Goal: Task Accomplishment & Management: Manage account settings

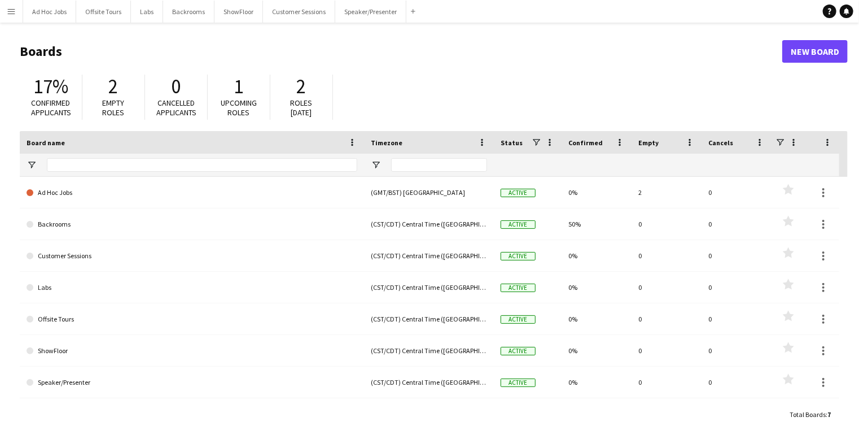
click at [11, 11] on app-icon "Menu" at bounding box center [11, 11] width 9 height 9
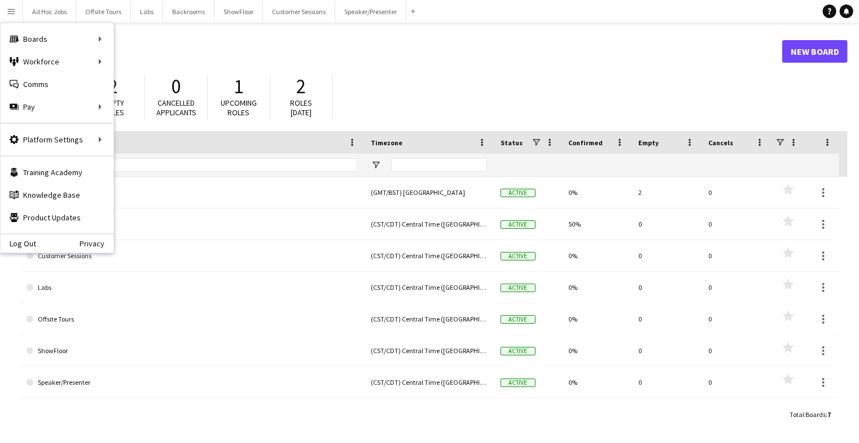
click at [7, 10] on button "Menu" at bounding box center [11, 11] width 23 height 23
click at [151, 139] on link "App settings" at bounding box center [170, 139] width 113 height 23
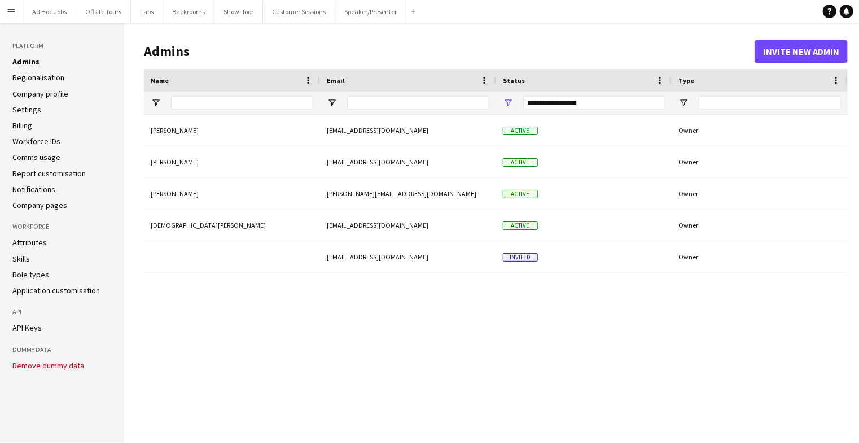
click at [45, 366] on button "Remove dummy data" at bounding box center [48, 365] width 72 height 9
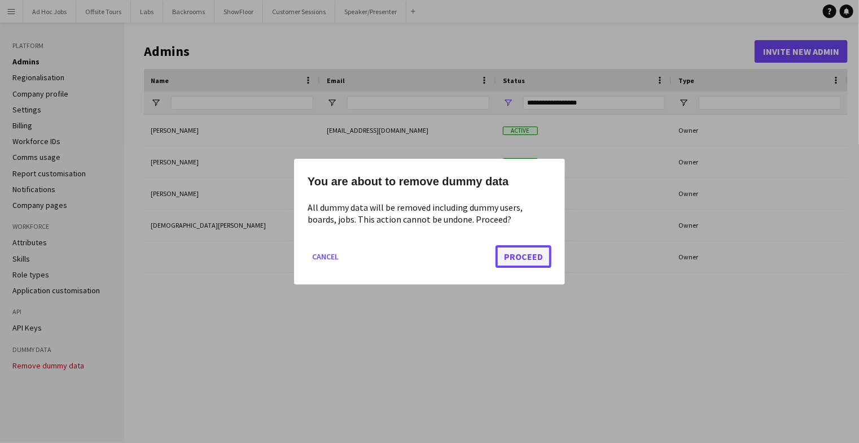
click at [529, 254] on button "Proceed" at bounding box center [524, 255] width 56 height 23
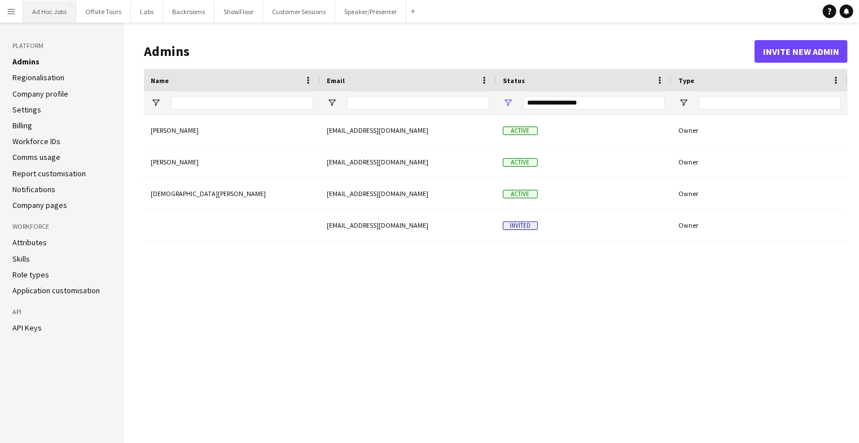
click at [56, 10] on button "Ad Hoc Jobs Close" at bounding box center [49, 12] width 53 height 22
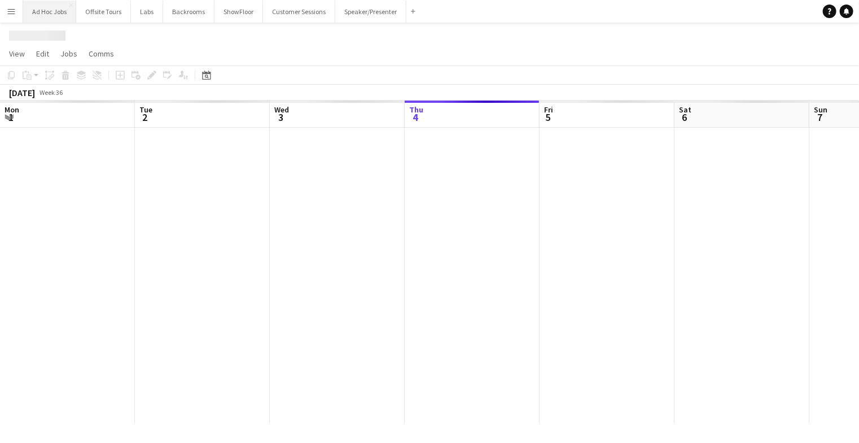
scroll to position [0, 270]
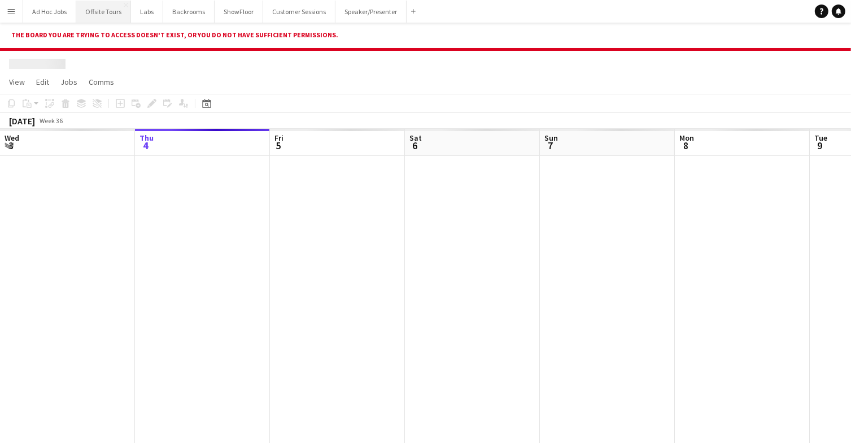
click at [104, 10] on button "Offsite Tours Close" at bounding box center [103, 12] width 55 height 22
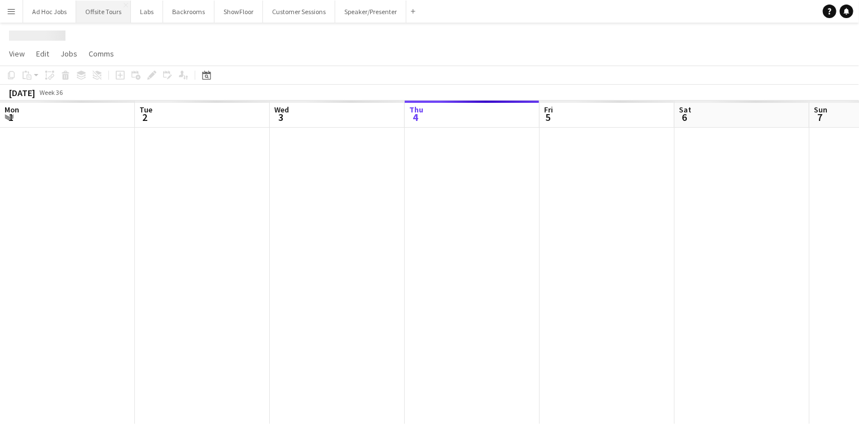
scroll to position [0, 270]
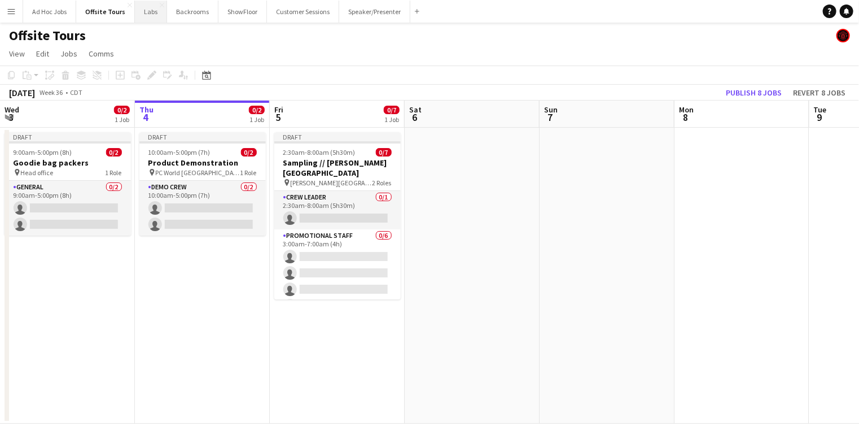
click at [145, 12] on button "Labs Close" at bounding box center [151, 12] width 32 height 22
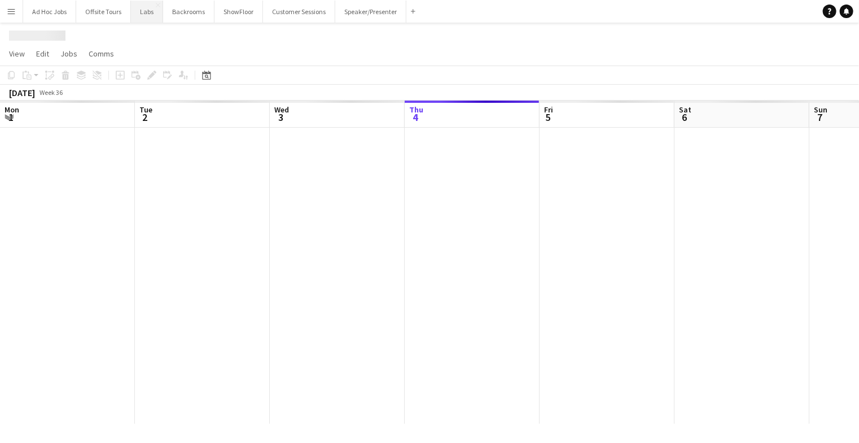
scroll to position [0, 270]
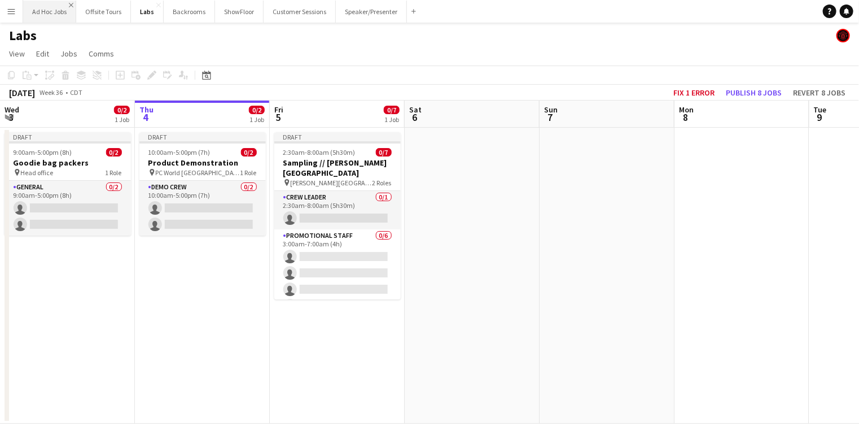
click at [71, 4] on app-icon "Close" at bounding box center [71, 5] width 5 height 5
click at [49, 11] on button "Offsite Tours Close" at bounding box center [50, 12] width 55 height 22
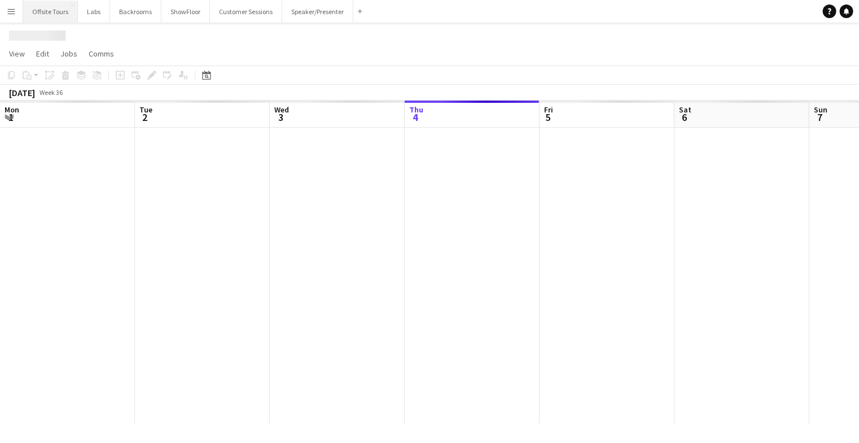
scroll to position [0, 270]
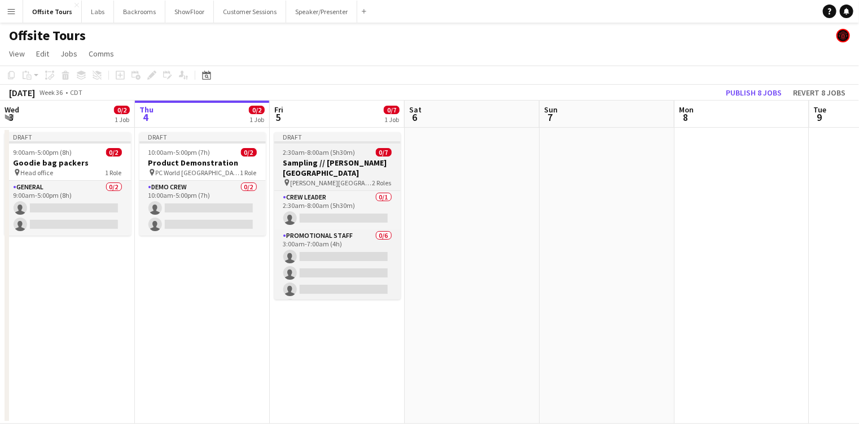
click at [305, 161] on h3 "Sampling // [PERSON_NAME][GEOGRAPHIC_DATA]" at bounding box center [337, 168] width 126 height 20
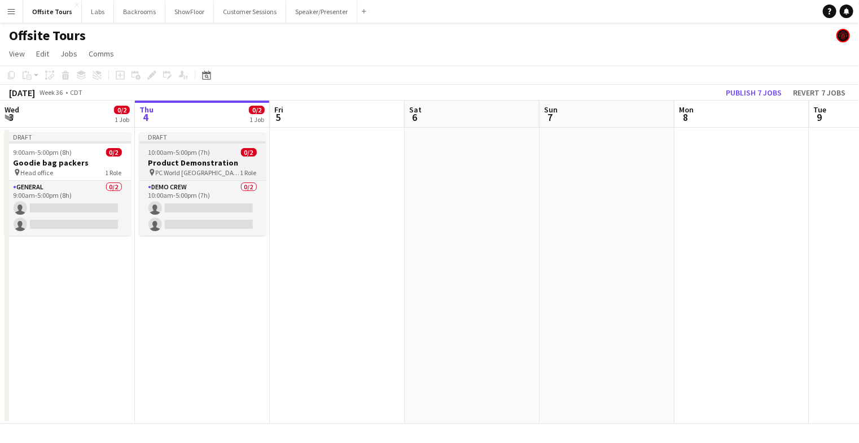
click at [204, 160] on h3 "Product Demonstration" at bounding box center [202, 163] width 126 height 10
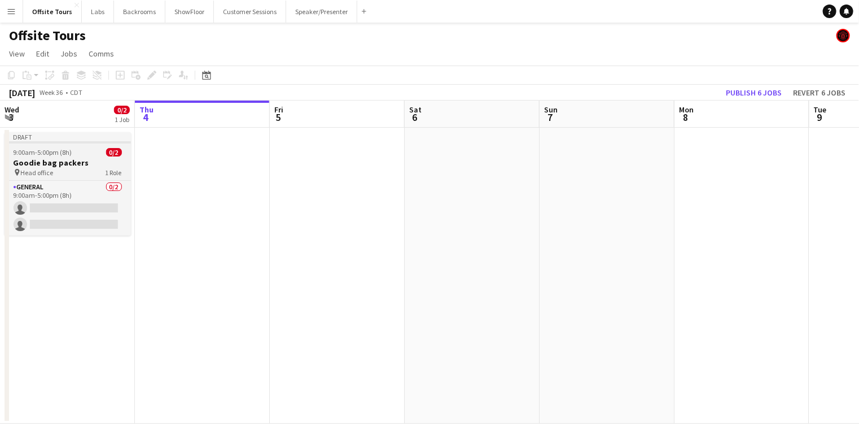
click at [55, 150] on span "9:00am-5:00pm (8h)" at bounding box center [43, 152] width 59 height 8
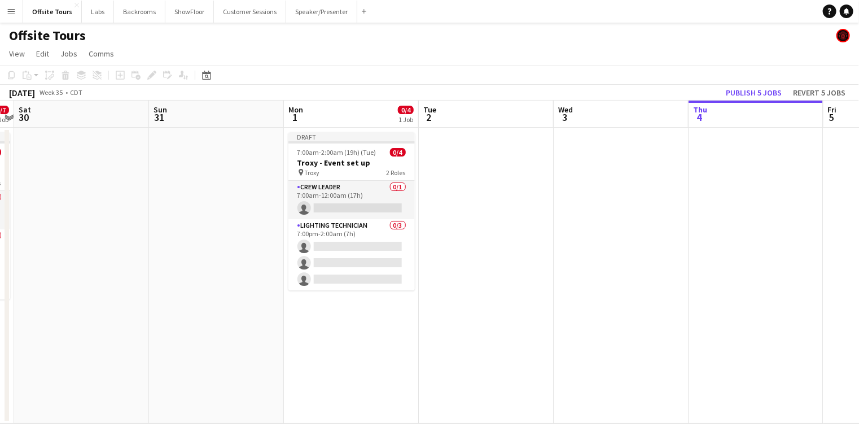
scroll to position [0, 233]
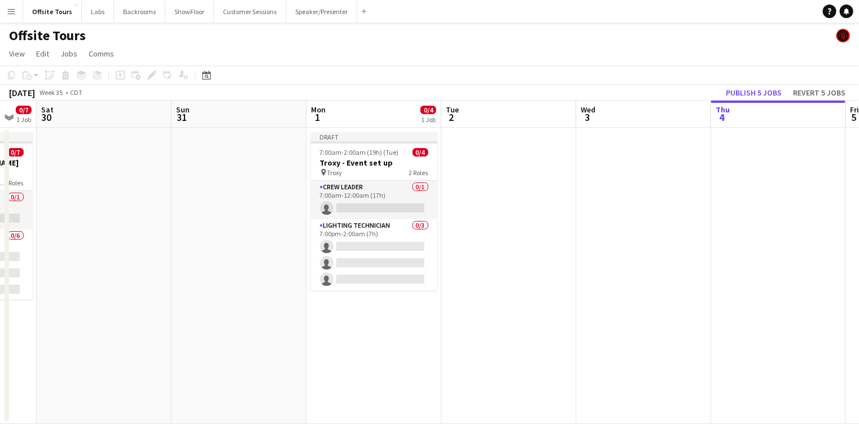
drag, startPoint x: 103, startPoint y: 277, endPoint x: 680, endPoint y: 274, distance: 576.4
click at [680, 274] on app-calendar-viewport "Thu 28 0/2 1 Job Fri 29 0/7 1 Job Sat 30 Sun 31 Mon 1 0/4 1 Job Tue 2 Wed 3 Thu…" at bounding box center [429, 261] width 859 height 323
click at [391, 191] on app-card-role "Crew Leader 0/1 7:00am-12:00am (17h) single-neutral-actions" at bounding box center [374, 200] width 126 height 38
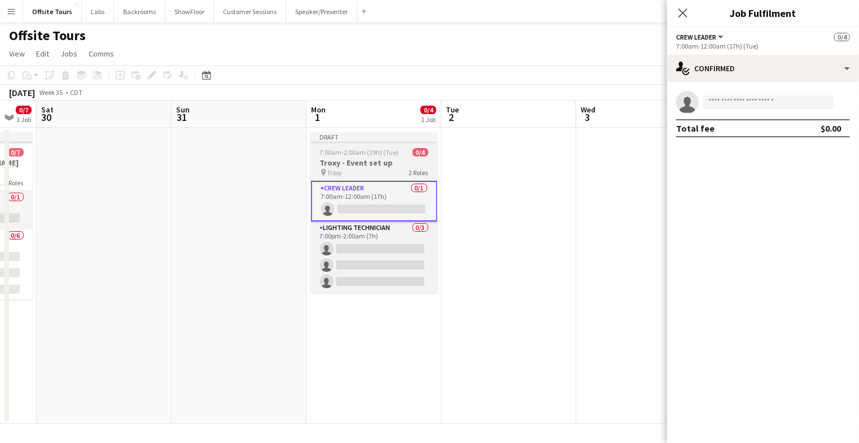
click at [377, 151] on span "7:00am-2:00am (19h) (Tue)" at bounding box center [359, 152] width 79 height 8
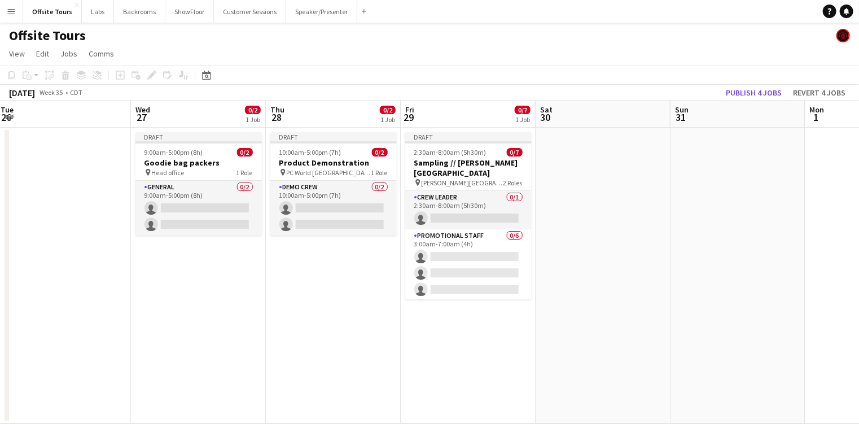
drag, startPoint x: 218, startPoint y: 201, endPoint x: 716, endPoint y: 210, distance: 498.0
click at [716, 210] on app-calendar-viewport "Sun 24 Mon 25 0/4 1 Job Tue 26 Wed 27 0/2 1 Job Thu 28 0/2 1 Job Fri 29 0/7 1 J…" at bounding box center [429, 261] width 859 height 323
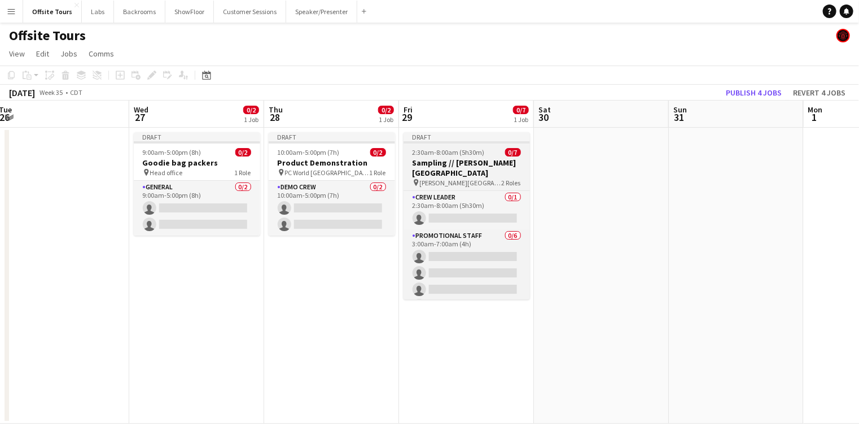
click at [436, 155] on span "2:30am-8:00am (5h30m)" at bounding box center [449, 152] width 72 height 8
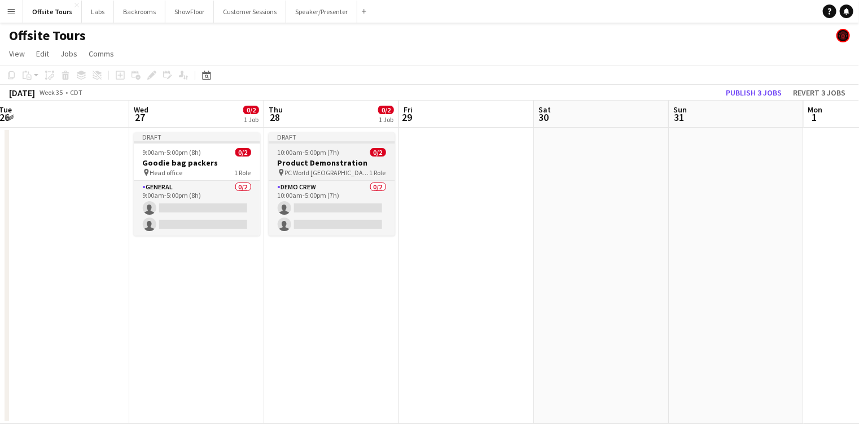
click at [321, 139] on div "Draft" at bounding box center [332, 136] width 126 height 9
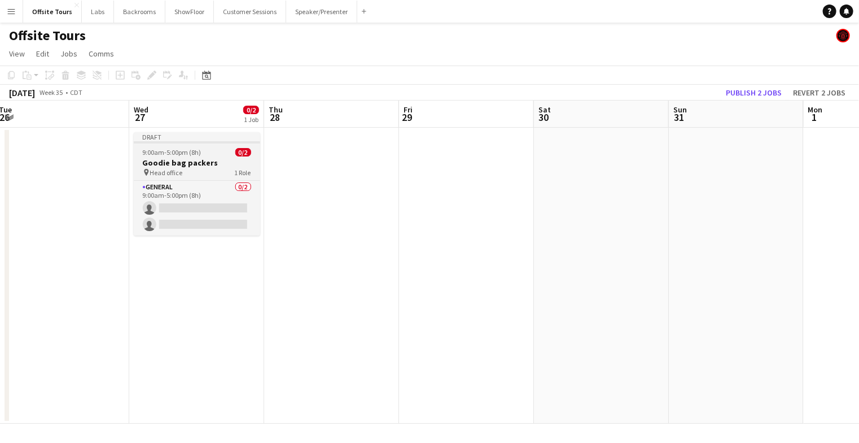
click at [191, 138] on div "Draft" at bounding box center [197, 136] width 126 height 9
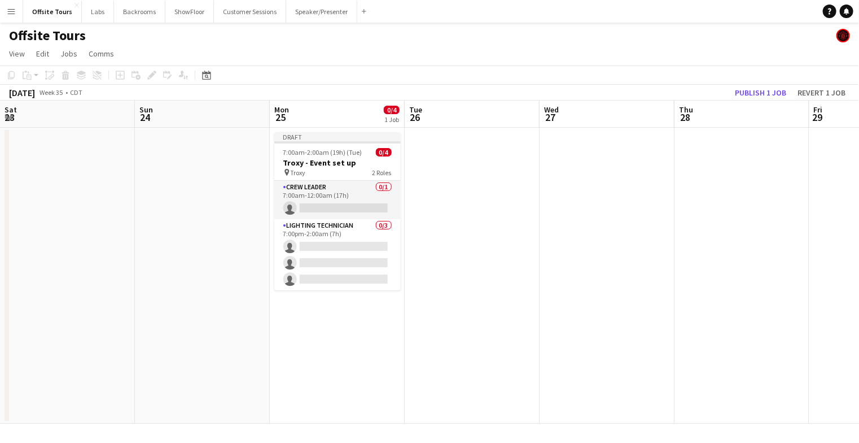
drag, startPoint x: 164, startPoint y: 189, endPoint x: 584, endPoint y: 186, distance: 420.0
click at [584, 186] on app-calendar-viewport "Thu 21 Fri 22 Sat 23 Sun 24 Mon 25 0/4 1 Job Tue 26 Wed 27 Thu 28 Fri 29 Sat 30…" at bounding box center [429, 261] width 859 height 323
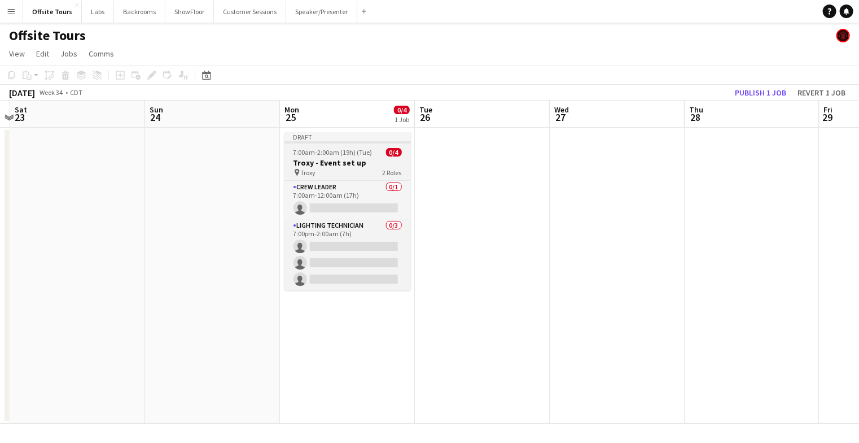
click at [306, 144] on app-job-card "Draft 7:00am-2:00am (19h) (Tue) 0/4 Troxy - Event set up pin Troxy 2 Roles Crew…" at bounding box center [348, 211] width 126 height 158
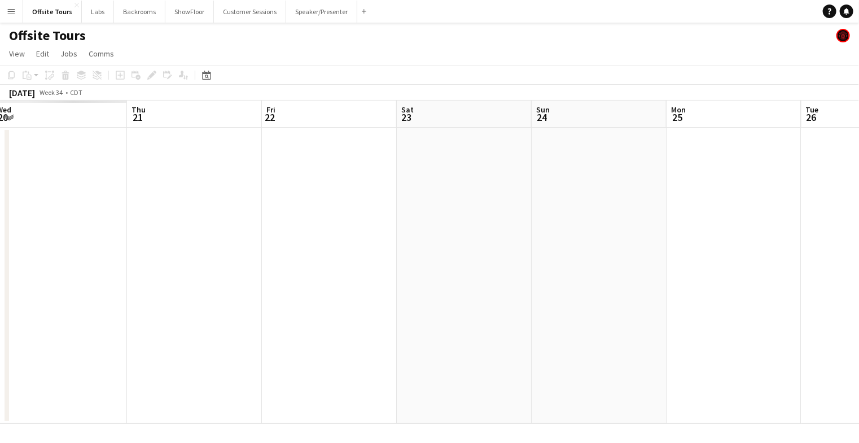
drag, startPoint x: 286, startPoint y: 180, endPoint x: 674, endPoint y: 182, distance: 387.3
click at [674, 182] on app-calendar-viewport "Mon 18 Tue 19 Wed 20 Thu 21 Fri 22 Sat 23 Sun 24 Mon 25 Tue 26 Wed 27 Thu 28 Fr…" at bounding box center [429, 261] width 859 height 323
drag, startPoint x: 190, startPoint y: 180, endPoint x: 600, endPoint y: 169, distance: 410.0
click at [600, 169] on app-calendar-viewport "Fri 15 Sat 16 Sun 17 Mon 18 Tue 19 Wed 20 Thu 21 Fri 22 Sat 23 Sun 24 Mon 25 Tu…" at bounding box center [429, 261] width 859 height 323
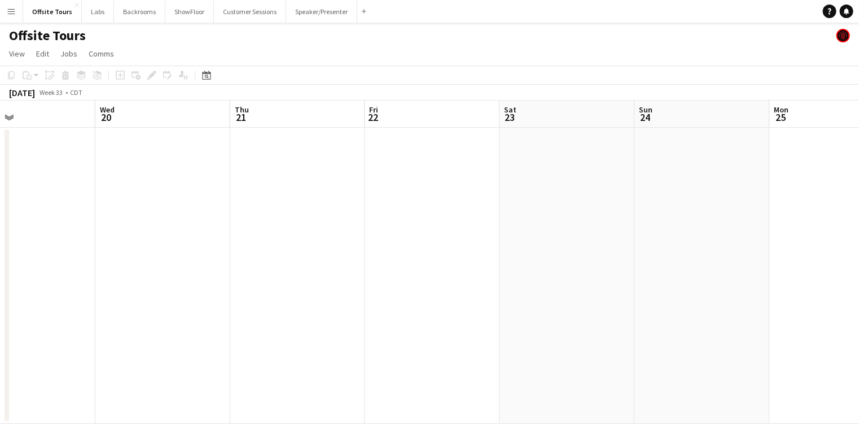
drag, startPoint x: 145, startPoint y: 165, endPoint x: -5, endPoint y: 163, distance: 149.1
click at [0, 163] on html "Menu Boards Boards Boards All jobs Status Workforce Workforce My Workforce Recr…" at bounding box center [429, 221] width 859 height 443
drag, startPoint x: 607, startPoint y: 178, endPoint x: 65, endPoint y: 187, distance: 542.6
click at [65, 187] on app-calendar-viewport "Wed 20 Thu 21 Fri 22 Sat 23 Sun 24 Mon 25 Tue 26 Wed 27 Thu 28 Fri 29 Sat 30 Su…" at bounding box center [429, 261] width 859 height 323
drag, startPoint x: 198, startPoint y: 200, endPoint x: 134, endPoint y: 198, distance: 63.8
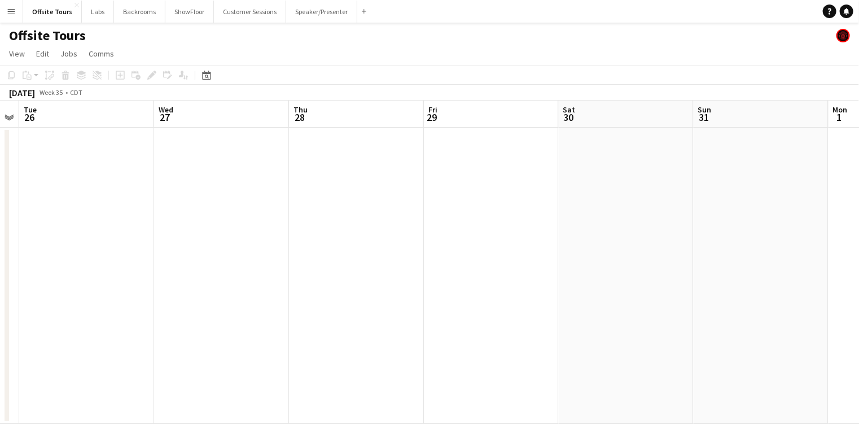
click at [101, 203] on app-calendar-viewport "Fri 22 Sat 23 Sun 24 Mon 25 Tue 26 Wed 27 Thu 28 Fri 29 Sat 30 Sun 31 Mon 1 Tue…" at bounding box center [429, 261] width 859 height 323
click at [96, 12] on button "Labs Close" at bounding box center [98, 12] width 32 height 22
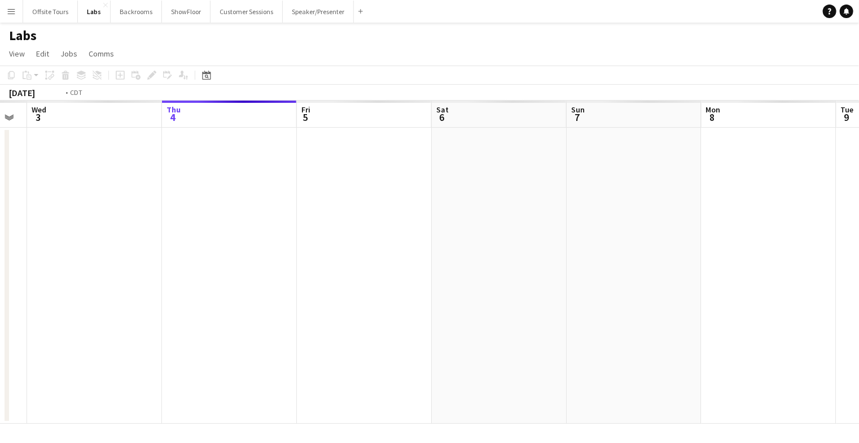
drag, startPoint x: 192, startPoint y: 240, endPoint x: 596, endPoint y: 208, distance: 405.5
click at [537, 221] on app-calendar-viewport "Sun 31 Mon 1 Tue 2 Wed 3 Thu 4 Fri 5 Sat 6 Sun 7 Mon 8 Tue 9 Wed 10 Thu 11" at bounding box center [429, 261] width 859 height 323
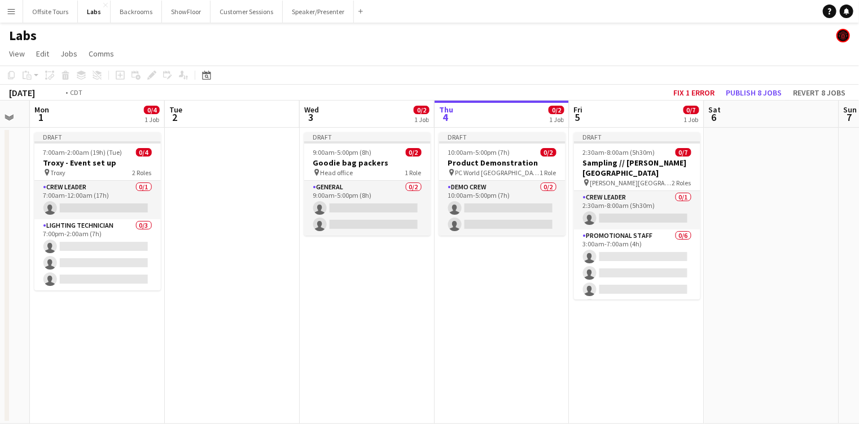
scroll to position [0, 281]
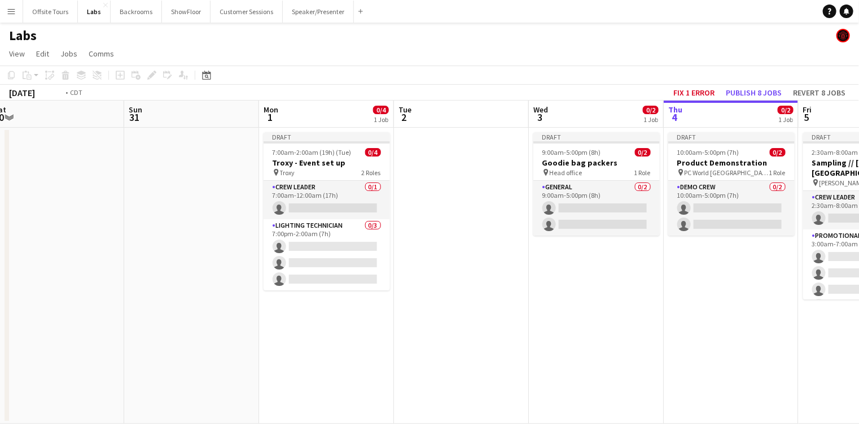
drag, startPoint x: 232, startPoint y: 212, endPoint x: 142, endPoint y: 186, distance: 94.0
click at [138, 187] on app-calendar-viewport "Thu 28 0/2 1 Job Fri 29 0/7 1 Job Sat 30 Sun 31 Mon 1 0/4 1 Job Tue 2 Wed 3 0/2…" at bounding box center [429, 261] width 859 height 323
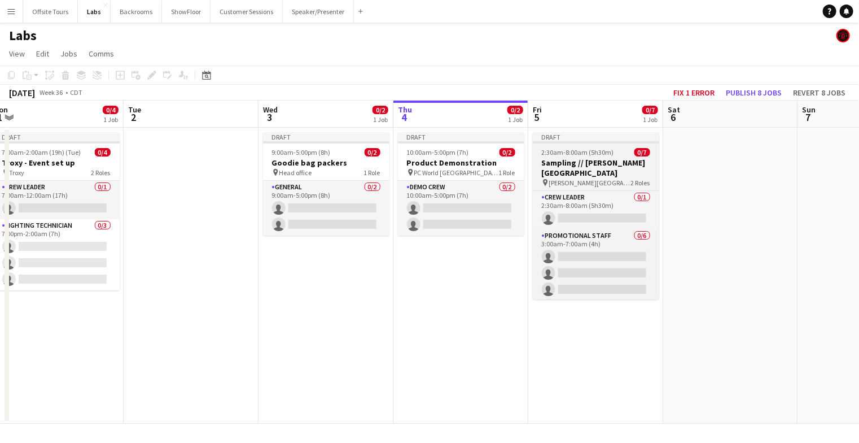
click at [587, 145] on app-job-card "Draft 2:30am-8:00am (5h30m) 0/7 Sampling // [PERSON_NAME][GEOGRAPHIC_DATA] pin …" at bounding box center [596, 215] width 126 height 167
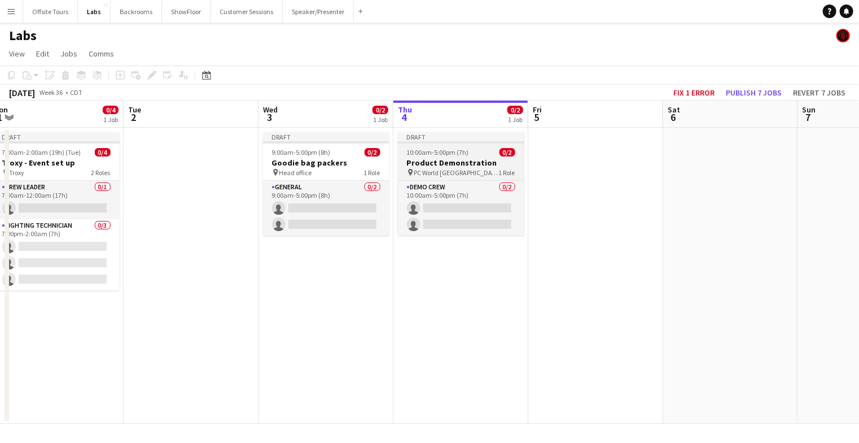
click at [438, 141] on div "Draft" at bounding box center [461, 136] width 126 height 9
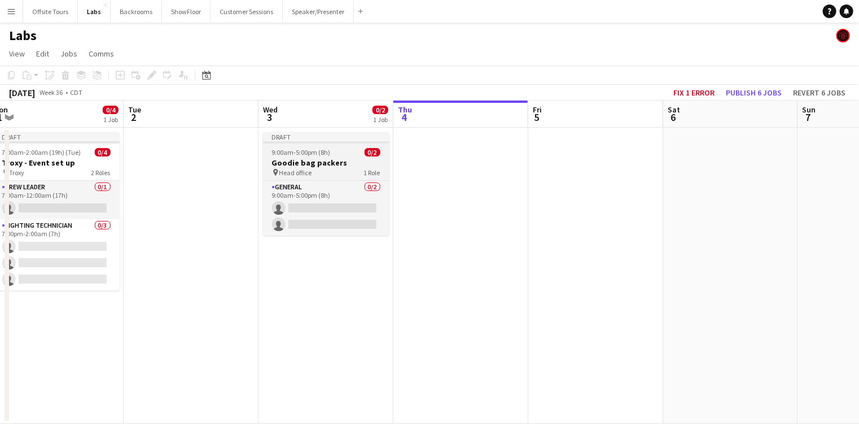
click at [311, 151] on span "9:00am-5:00pm (8h)" at bounding box center [301, 152] width 59 height 8
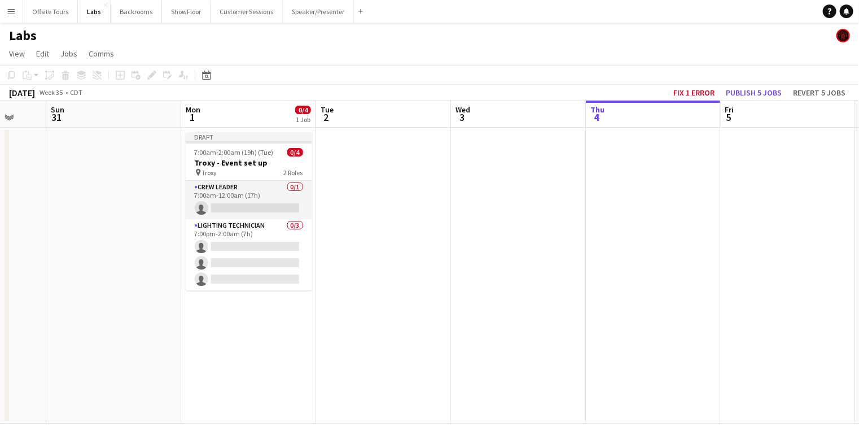
scroll to position [0, 335]
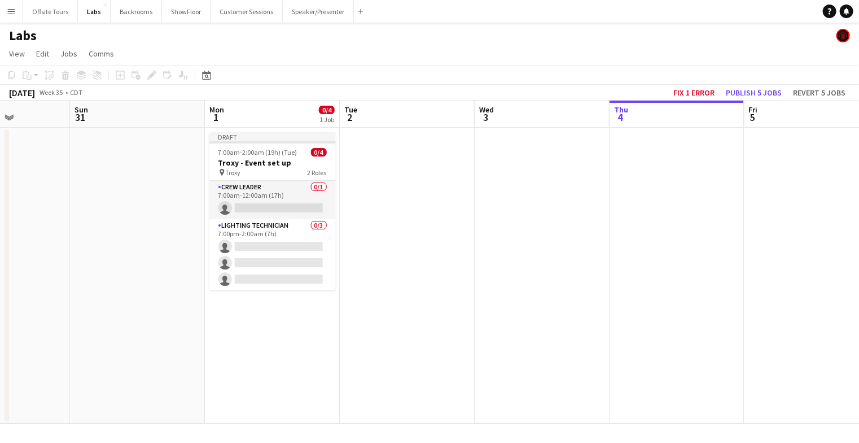
drag, startPoint x: 232, startPoint y: 179, endPoint x: 583, endPoint y: 186, distance: 351.2
click at [583, 186] on app-calendar-viewport "Thu 28 0/2 1 Job Fri 29 0/7 1 Job Sat 30 Sun 31 Mon 1 0/4 1 Job Tue 2 Wed 3 Thu…" at bounding box center [429, 261] width 859 height 323
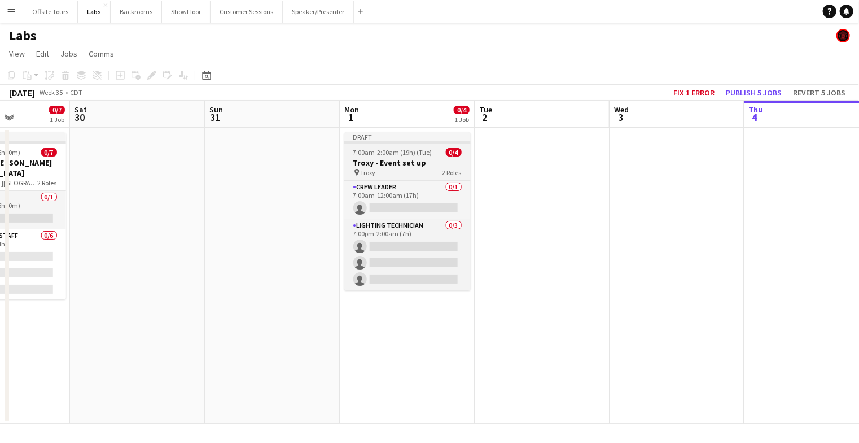
click at [409, 148] on span "7:00am-2:00am (19h) (Tue)" at bounding box center [392, 152] width 79 height 8
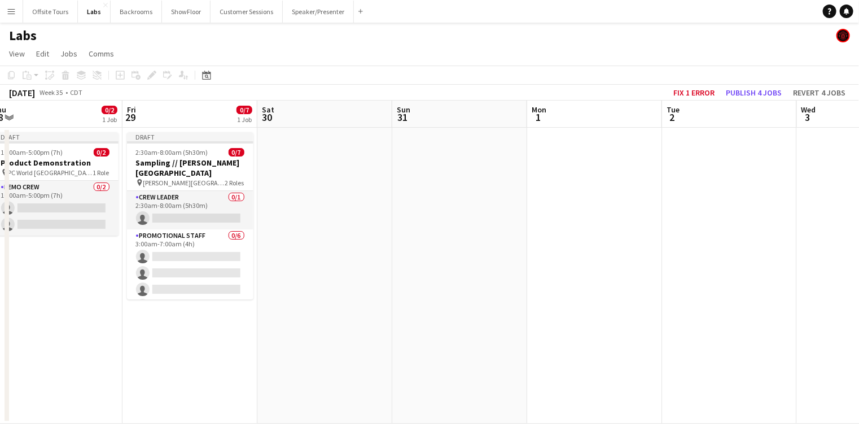
scroll to position [0, 324]
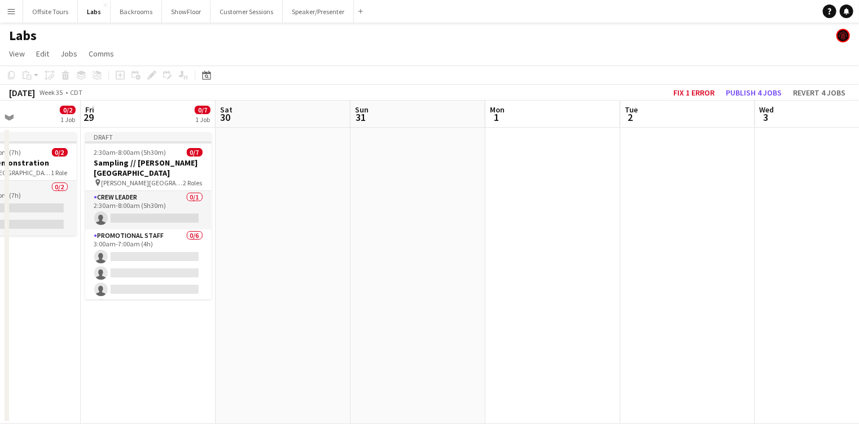
drag, startPoint x: 314, startPoint y: 187, endPoint x: 720, endPoint y: 174, distance: 406.7
click at [720, 174] on app-calendar-viewport "Tue 26 Wed 27 0/2 1 Job Thu 28 0/2 1 Job Fri 29 0/7 1 Job Sat 30 Sun 31 Mon 1 T…" at bounding box center [429, 261] width 859 height 323
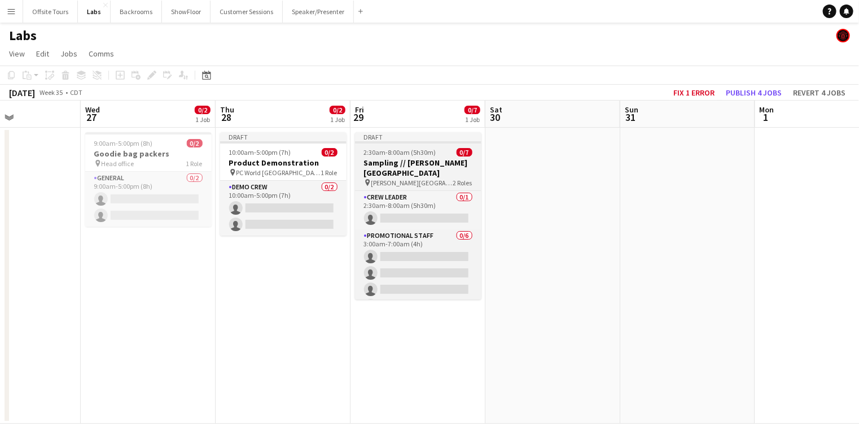
click at [395, 155] on span "2:30am-8:00am (5h30m)" at bounding box center [400, 152] width 72 height 8
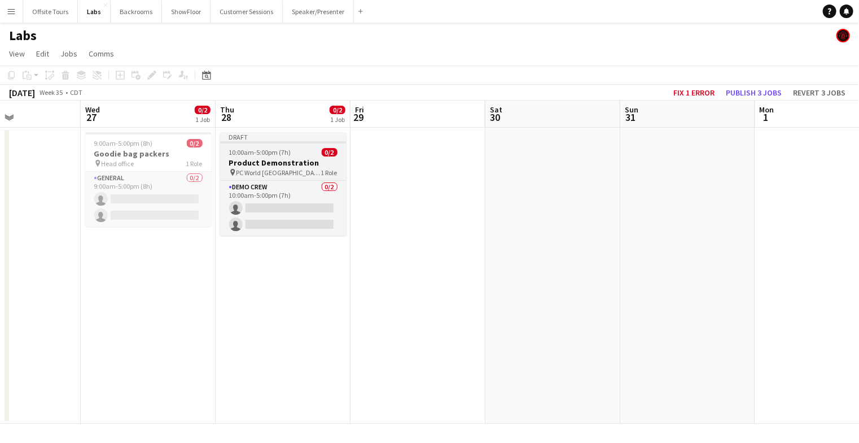
click at [305, 151] on div "10:00am-5:00pm (7h) 0/2" at bounding box center [283, 152] width 126 height 8
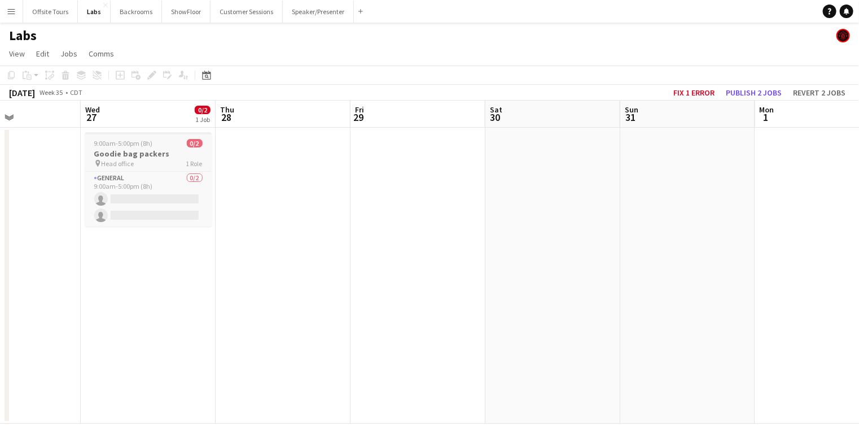
click at [174, 145] on div "9:00am-5:00pm (8h) 0/2" at bounding box center [148, 143] width 126 height 8
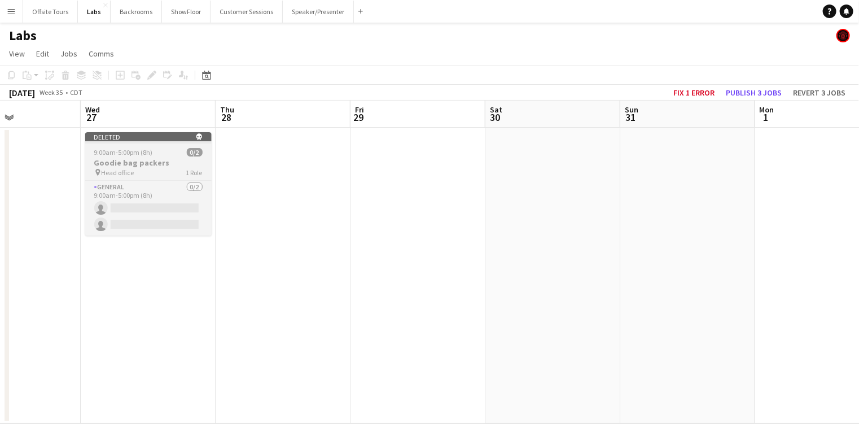
click at [133, 156] on app-job-card "Deleted skull 9:00am-5:00pm (8h) 0/2 Goodie bag packers pin Head office 1 Role …" at bounding box center [148, 183] width 126 height 103
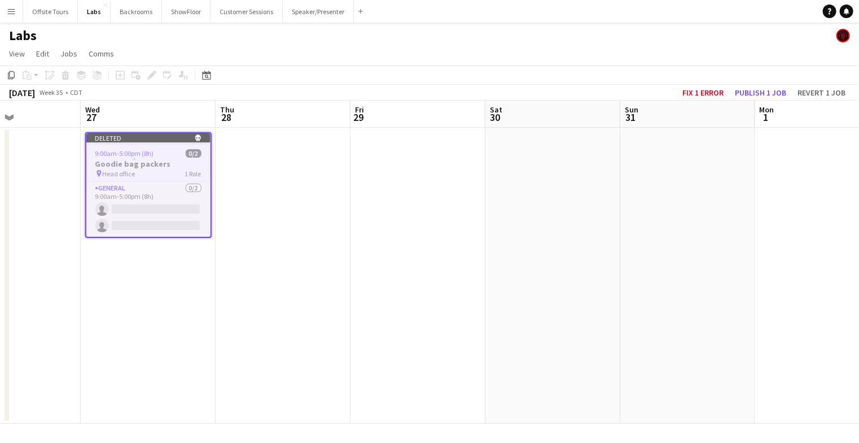
click at [274, 161] on app-date-cell at bounding box center [283, 276] width 135 height 296
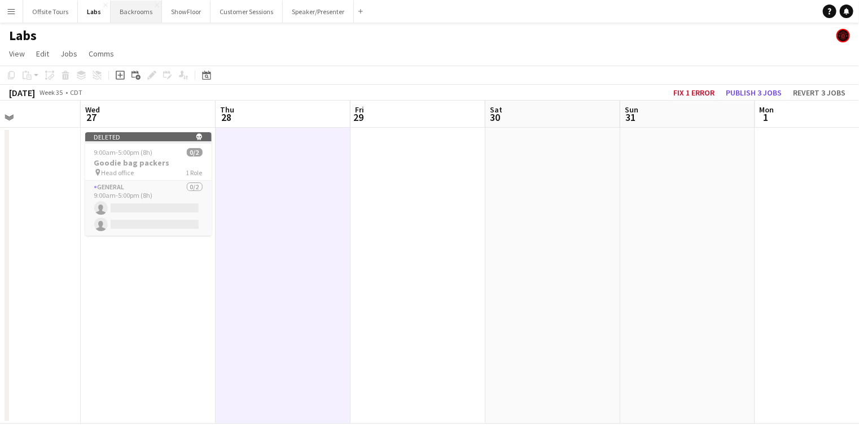
click at [132, 13] on button "Backrooms Close" at bounding box center [136, 12] width 51 height 22
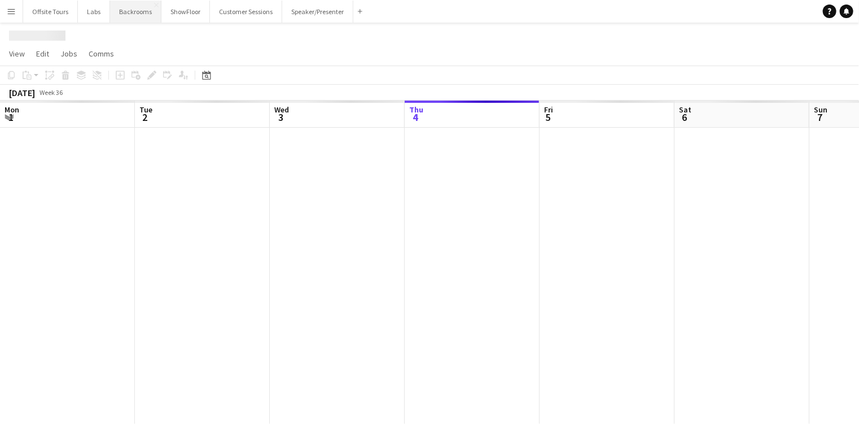
scroll to position [0, 270]
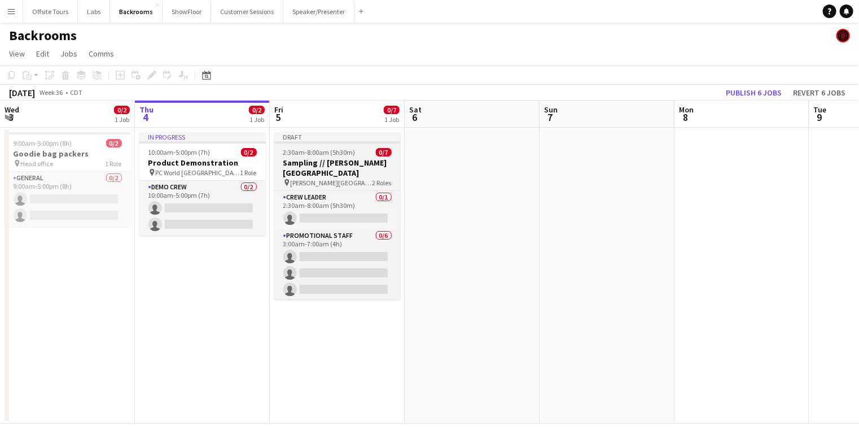
click at [329, 151] on span "2:30am-8:00am (5h30m)" at bounding box center [319, 152] width 72 height 8
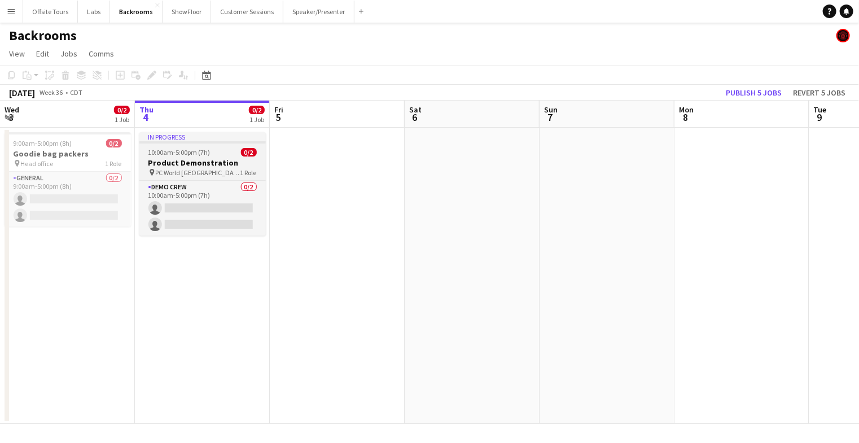
click at [189, 133] on div "In progress" at bounding box center [202, 136] width 126 height 9
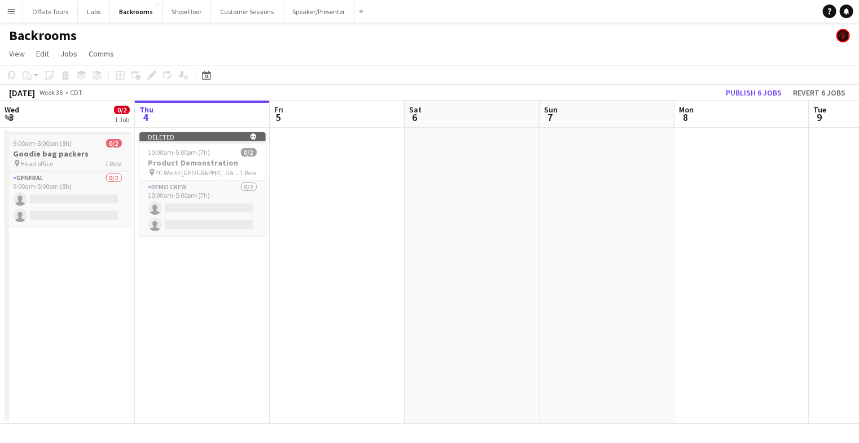
click at [65, 142] on span "9:00am-5:00pm (8h)" at bounding box center [43, 143] width 59 height 8
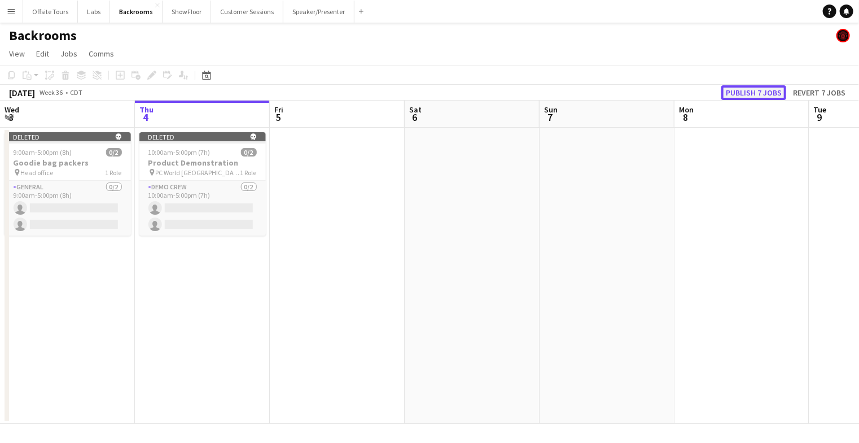
click at [745, 89] on button "Publish 7 jobs" at bounding box center [753, 92] width 65 height 15
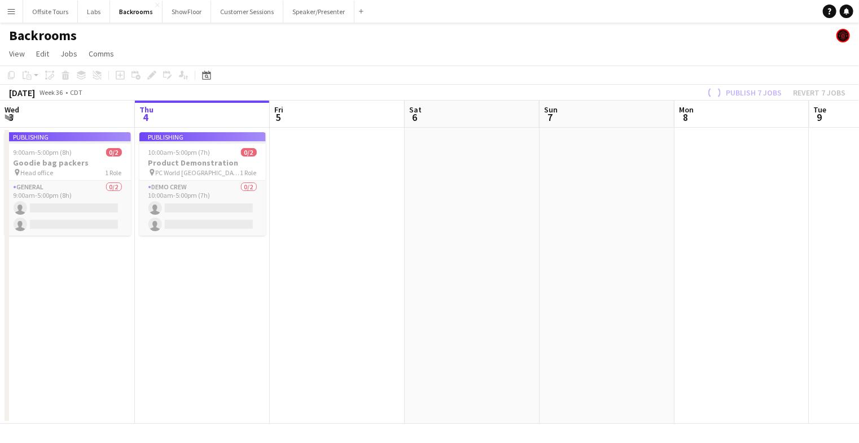
scroll to position [0, 251]
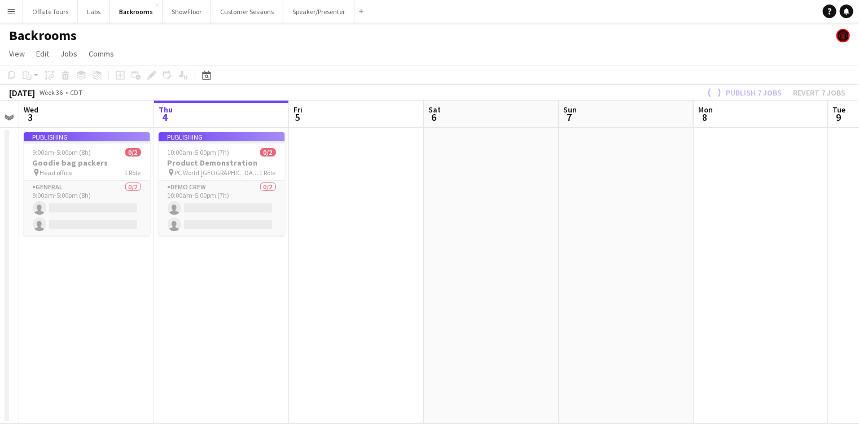
drag, startPoint x: 410, startPoint y: 246, endPoint x: 863, endPoint y: 134, distance: 466.4
click at [859, 134] on html "Menu Boards Boards Boards All jobs Status Workforce Workforce My Workforce Recr…" at bounding box center [429, 221] width 859 height 443
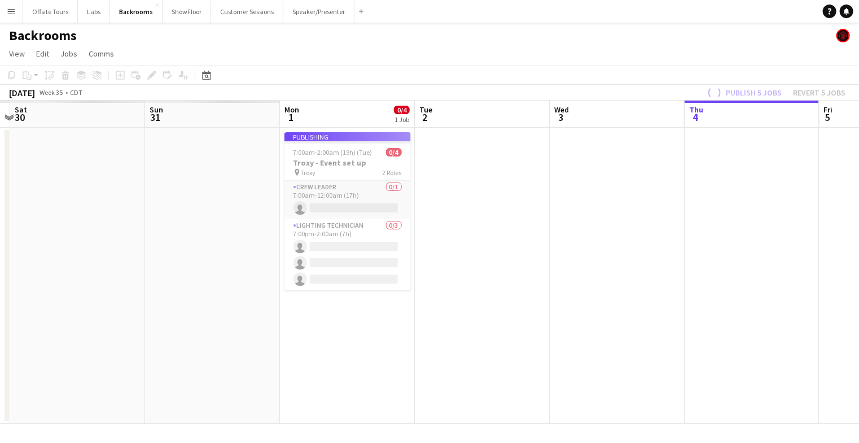
scroll to position [0, 317]
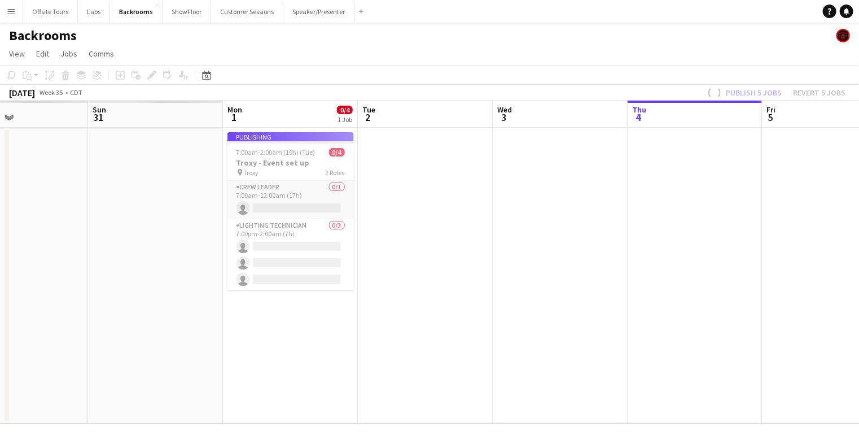
drag, startPoint x: 633, startPoint y: 211, endPoint x: 845, endPoint y: 181, distance: 214.4
click at [845, 181] on app-calendar-viewport "Thu 28 Fri 29 Sat 30 Sun 31 Mon 1 0/4 1 Job Tue 2 Wed 3 Thu 4 Fri 5 Sat 6 Sun 7…" at bounding box center [429, 261] width 859 height 323
click at [280, 155] on app-job-card "Publishing 7:00am-2:00am (19h) (Tue) 0/4 Troxy - Event set up pin Troxy 2 Roles…" at bounding box center [291, 211] width 126 height 158
click at [181, 12] on button "ShowFloor Close" at bounding box center [187, 12] width 49 height 22
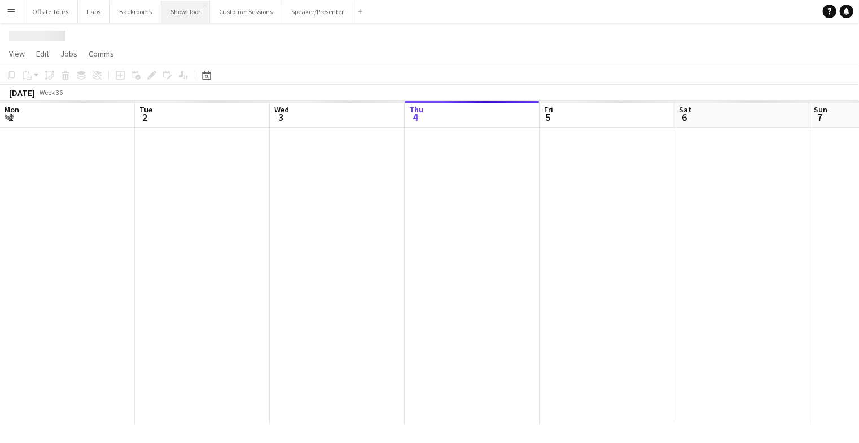
scroll to position [0, 270]
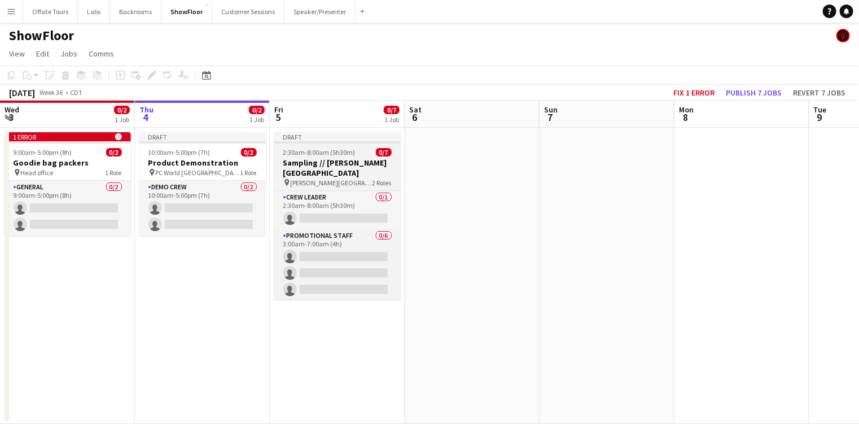
click at [342, 155] on span "2:30am-8:00am (5h30m)" at bounding box center [319, 152] width 72 height 8
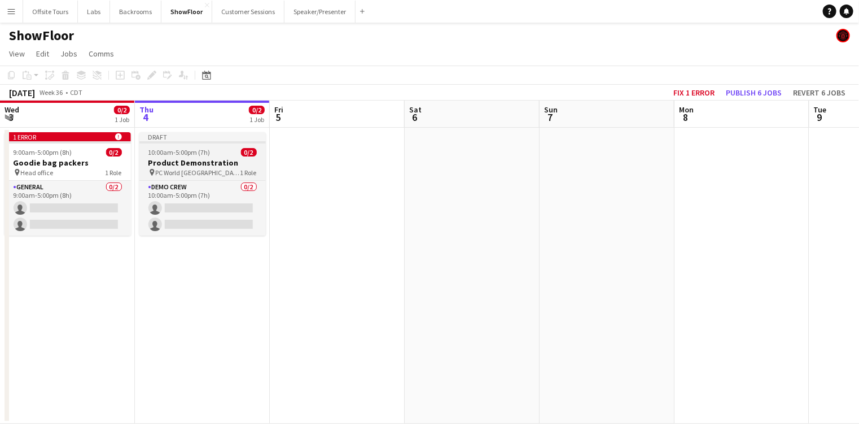
click at [225, 156] on div "10:00am-5:00pm (7h) 0/2" at bounding box center [202, 152] width 126 height 8
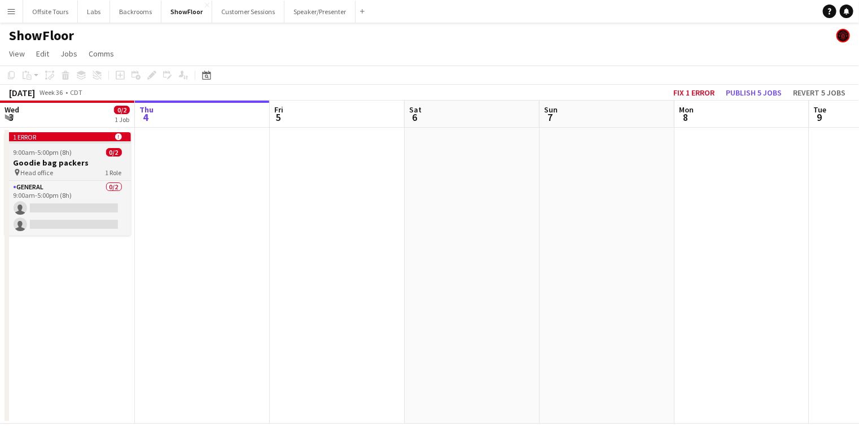
click at [90, 154] on div "9:00am-5:00pm (8h) 0/2" at bounding box center [68, 152] width 126 height 8
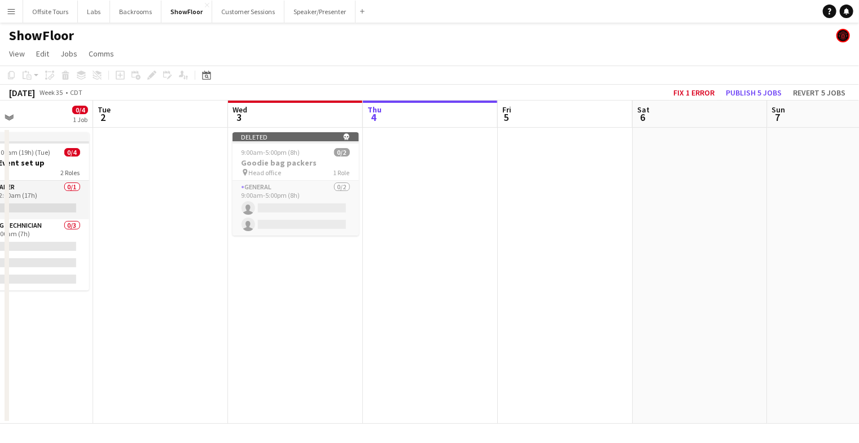
scroll to position [0, 250]
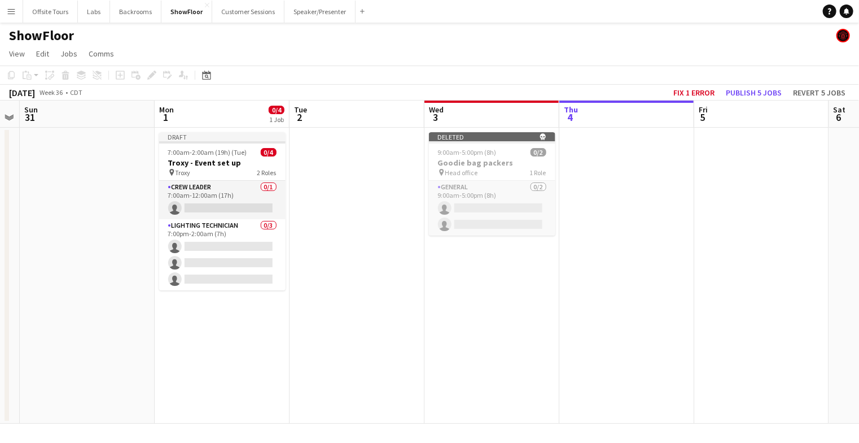
drag, startPoint x: 230, startPoint y: 204, endPoint x: 654, endPoint y: 151, distance: 427.8
click at [654, 151] on app-calendar-viewport "Fri 29 Sat 30 Sun 31 Mon 1 0/4 1 Job Tue 2 Wed 3 Thu 4 Fri 5 Sat 6 Sun 7 Mon 8 …" at bounding box center [429, 261] width 859 height 323
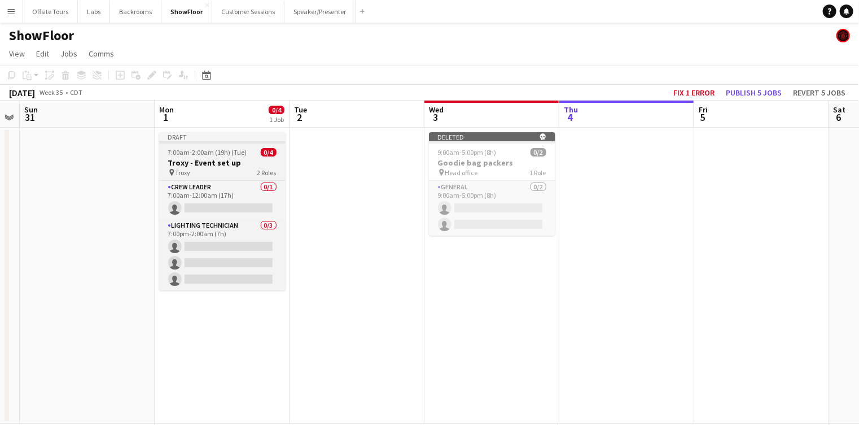
click at [205, 153] on span "7:00am-2:00am (19h) (Tue)" at bounding box center [207, 152] width 79 height 8
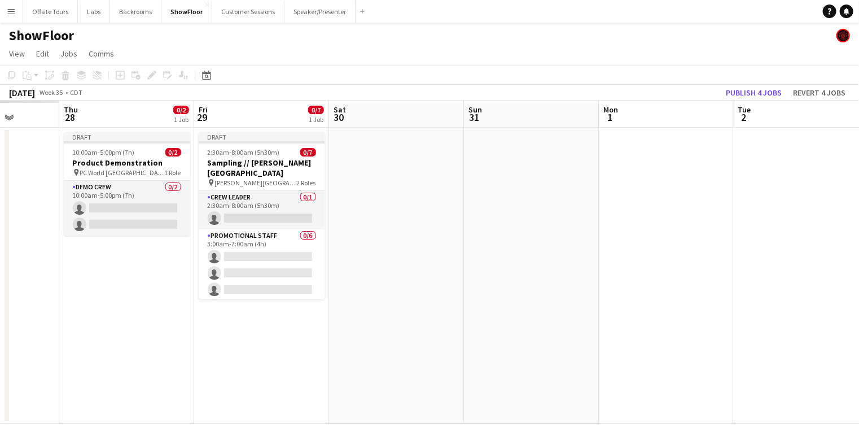
scroll to position [0, 256]
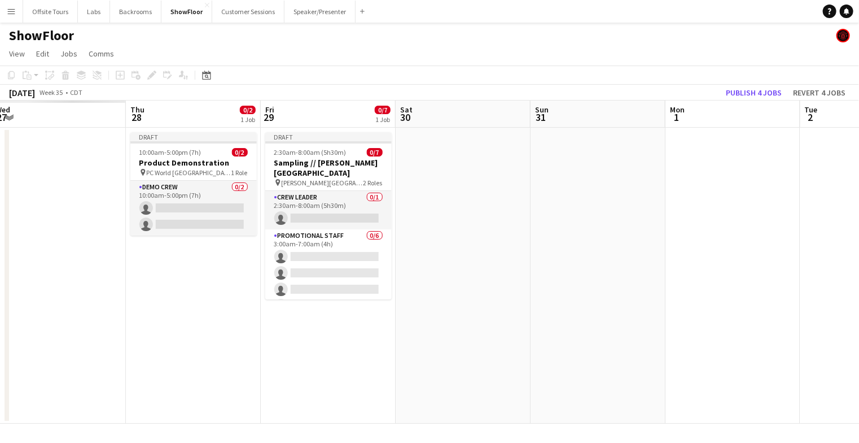
drag, startPoint x: 228, startPoint y: 186, endPoint x: 757, endPoint y: 134, distance: 531.5
click at [762, 134] on app-calendar-viewport "Mon 25 Tue 26 Wed 27 Thu 28 0/2 1 Job Fri 29 0/7 1 Job Sat 30 Sun 31 Mon 1 Tue …" at bounding box center [429, 261] width 859 height 323
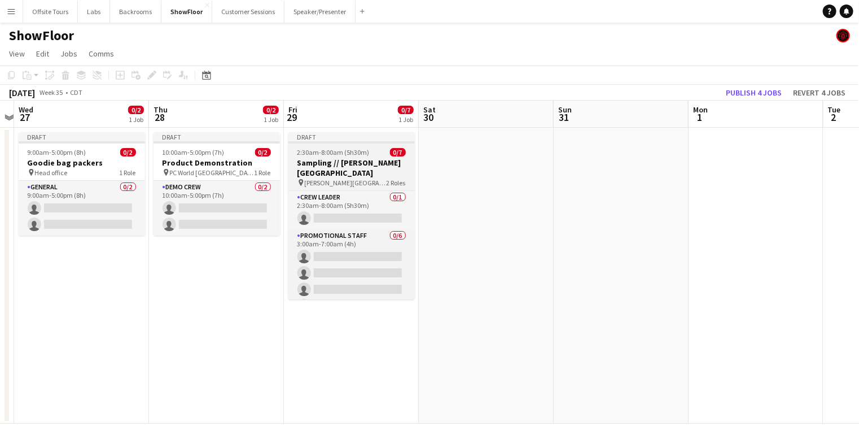
click at [347, 152] on span "2:30am-8:00am (5h30m)" at bounding box center [334, 152] width 72 height 8
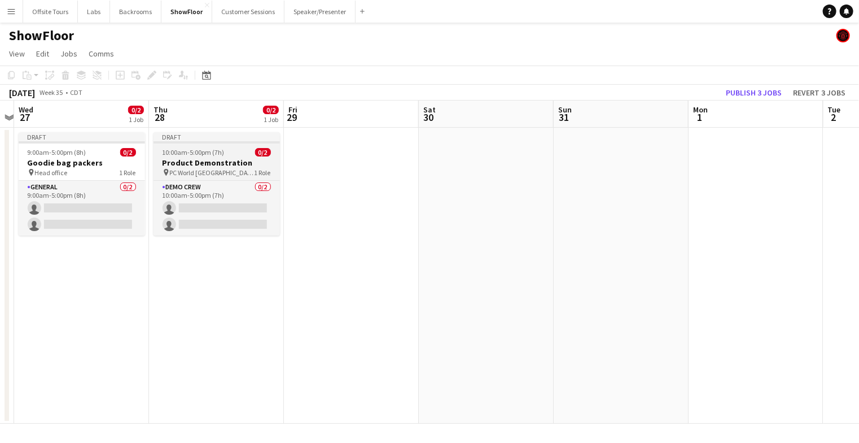
click at [223, 147] on app-job-card "Draft 10:00am-5:00pm (7h) 0/2 Product Demonstration pin PC World Southampton 1 …" at bounding box center [217, 183] width 126 height 103
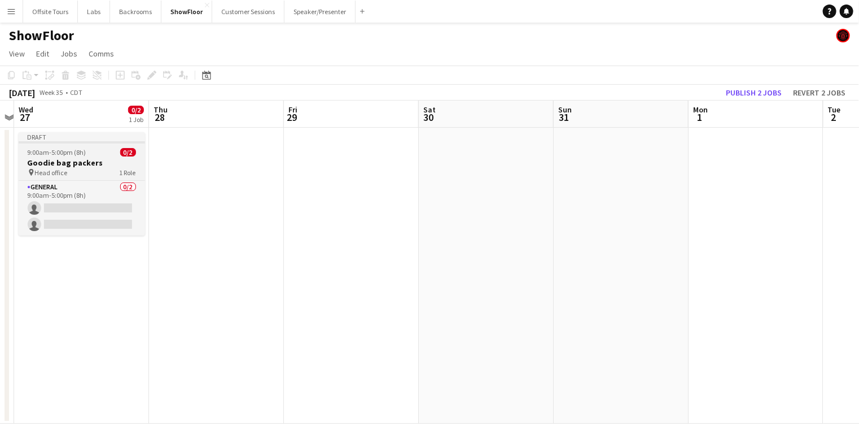
click at [95, 158] on h3 "Goodie bag packers" at bounding box center [82, 163] width 126 height 10
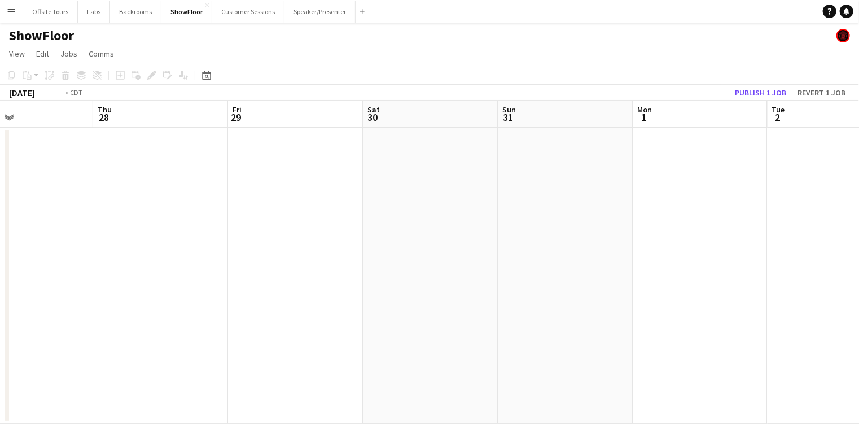
scroll to position [0, 348]
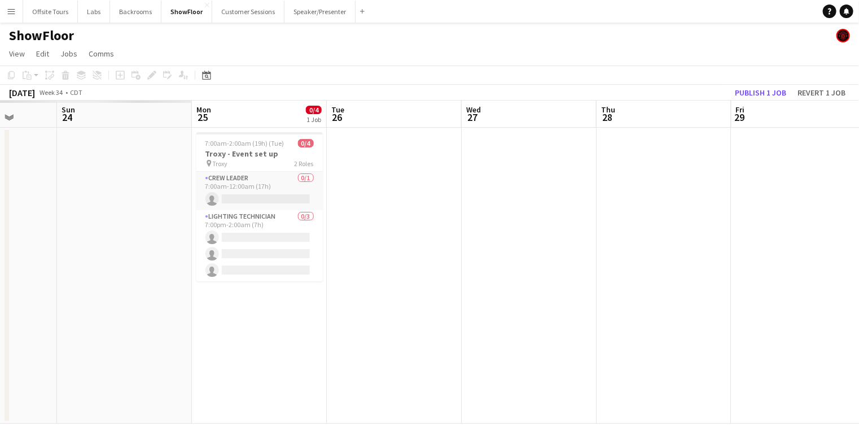
drag, startPoint x: 235, startPoint y: 188, endPoint x: 683, endPoint y: 168, distance: 448.1
click at [683, 168] on app-calendar-viewport "Thu 21 Fri 22 Sat 23 Sun 24 Mon 25 0/4 1 Job Tue 26 Wed 27 Thu 28 Fri 29 Sat 30…" at bounding box center [429, 261] width 859 height 323
click at [247, 160] on div "pin Troxy 2 Roles" at bounding box center [259, 163] width 126 height 9
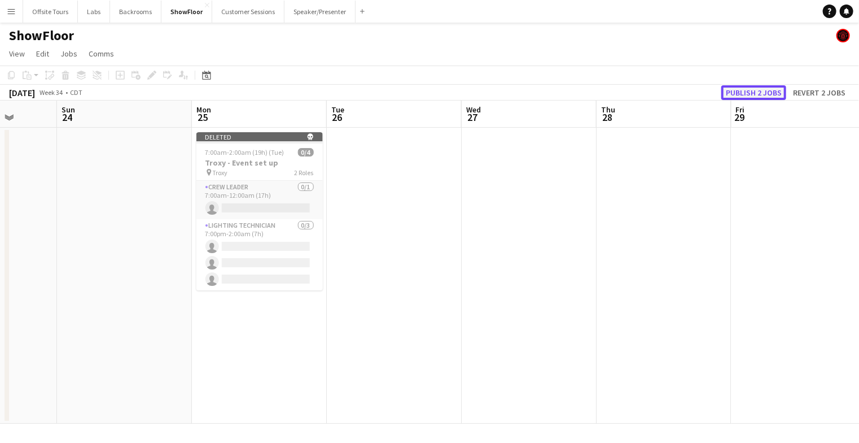
click at [754, 98] on button "Publish 2 jobs" at bounding box center [753, 92] width 65 height 15
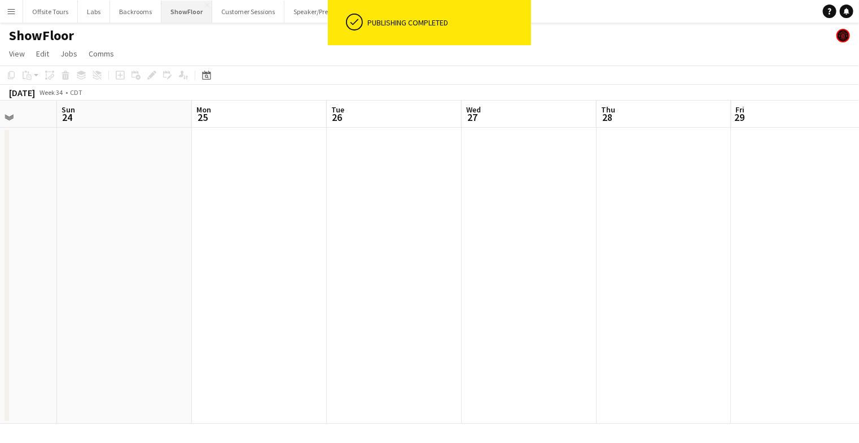
click at [192, 11] on button "ShowFloor Close" at bounding box center [186, 12] width 51 height 22
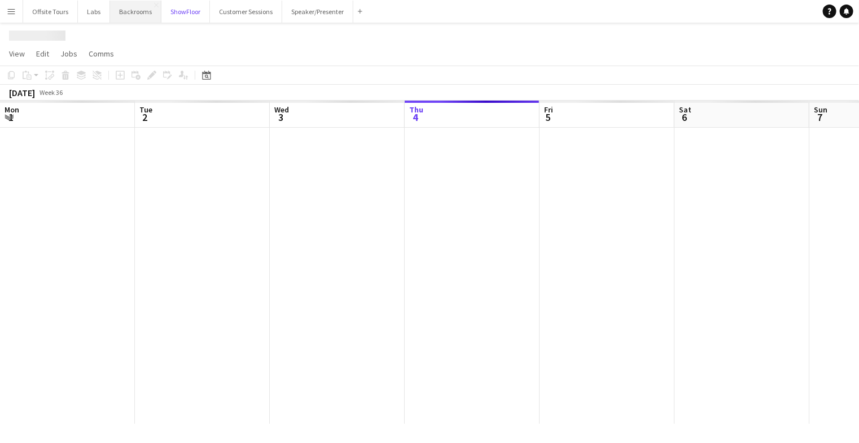
scroll to position [0, 270]
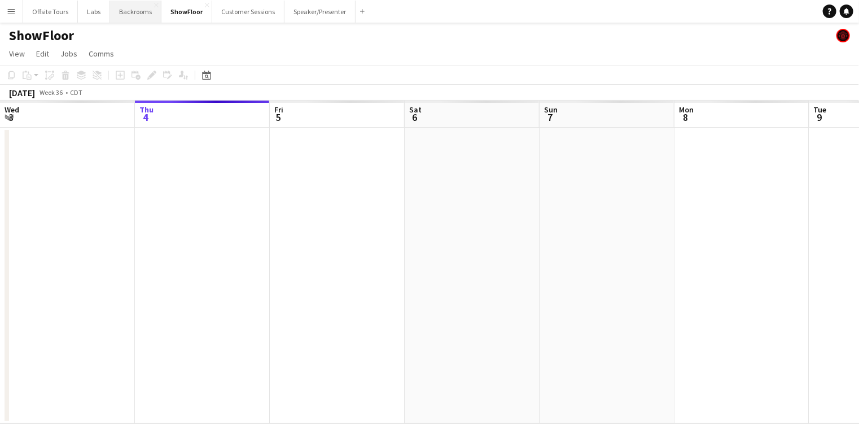
click at [133, 15] on button "Backrooms Close" at bounding box center [135, 12] width 51 height 22
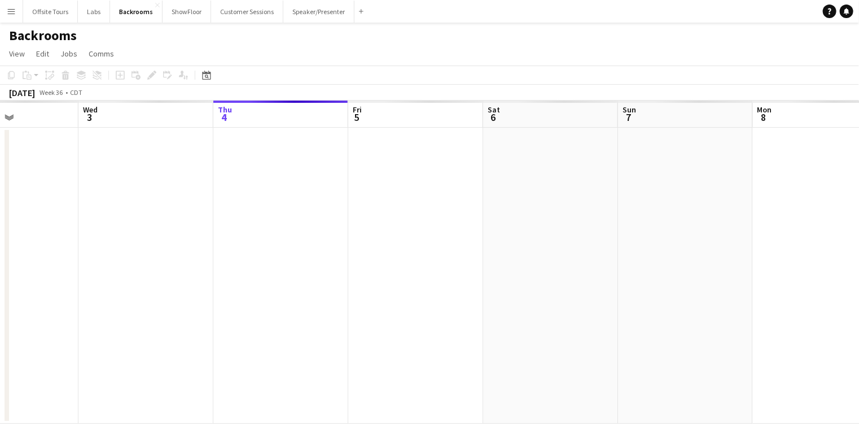
drag, startPoint x: 196, startPoint y: 247, endPoint x: 446, endPoint y: 243, distance: 249.6
click at [444, 245] on app-calendar-viewport "Sun 31 Mon 1 Tue 2 Wed 3 Thu 4 Fri 5 Sat 6 Sun 7 Mon 8 Tue 9 Wed 10 Thu 11" at bounding box center [429, 261] width 859 height 323
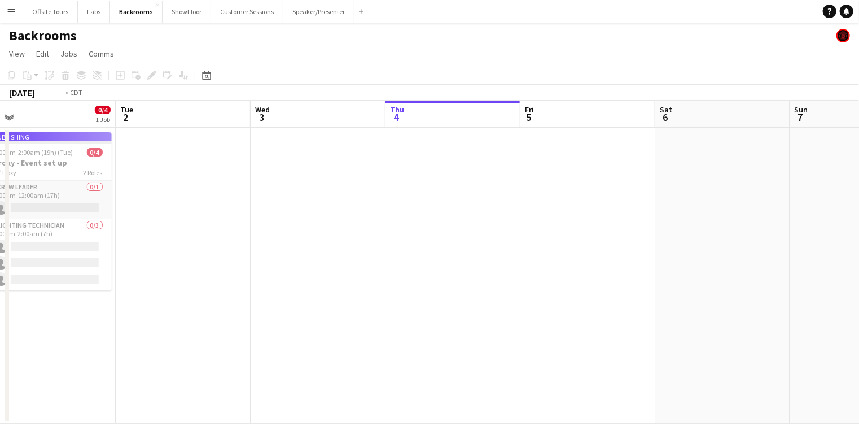
drag, startPoint x: 196, startPoint y: 237, endPoint x: 397, endPoint y: 230, distance: 200.5
click at [396, 230] on app-calendar-viewport "Sat 30 Sun 31 Mon 1 0/4 1 Job Tue 2 Wed 3 Thu 4 Fri 5 Sat 6 Sun 7 Mon 8 Tue 9 W…" at bounding box center [429, 261] width 859 height 323
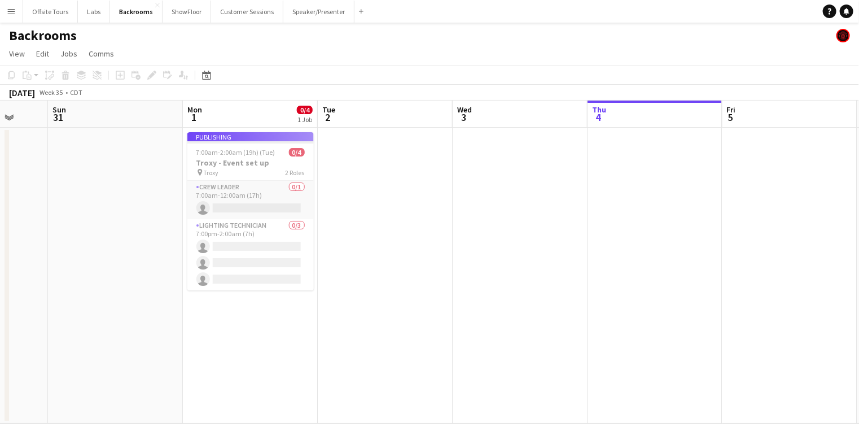
click at [237, 152] on app-job-card "Publishing 7:00am-2:00am (19h) (Tue) 0/4 Troxy - Event set up pin Troxy 2 Roles…" at bounding box center [250, 211] width 126 height 158
click at [375, 164] on app-date-cell at bounding box center [385, 276] width 135 height 296
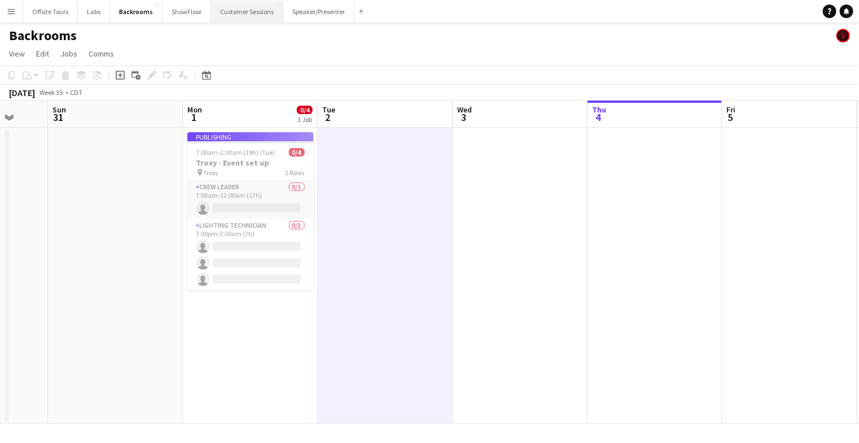
click at [235, 10] on button "Customer Sessions Close" at bounding box center [247, 12] width 72 height 22
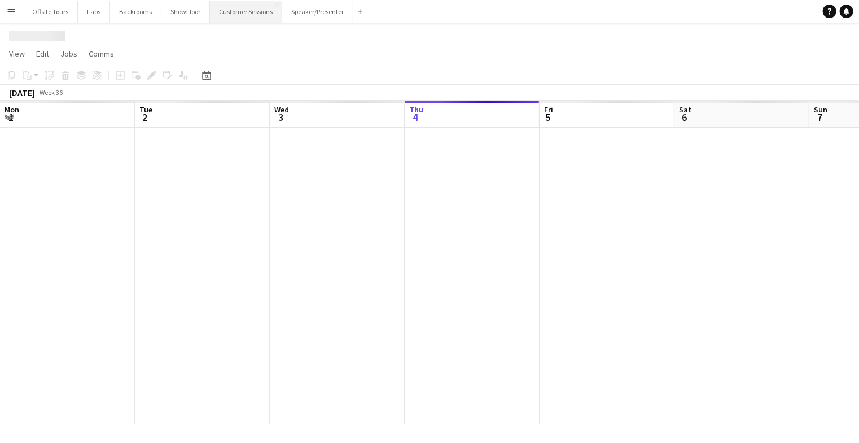
scroll to position [0, 270]
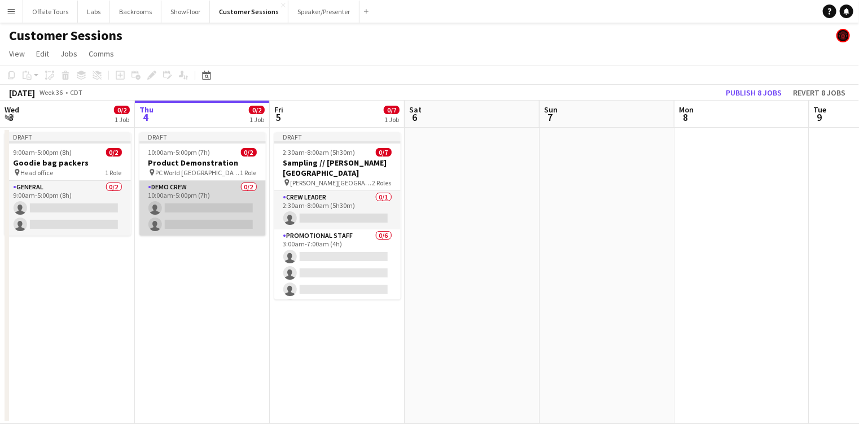
click at [193, 215] on app-card-role "Demo crew 0/2 10:00am-5:00pm (7h) single-neutral-actions single-neutral-actions" at bounding box center [202, 208] width 126 height 55
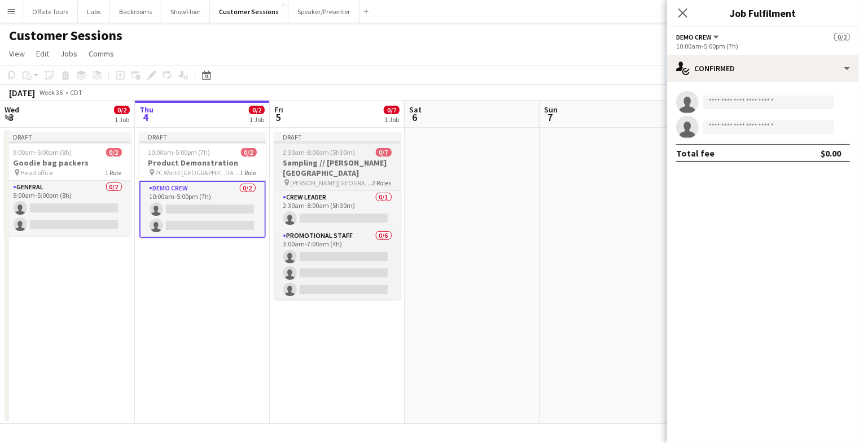
click at [381, 143] on div at bounding box center [337, 142] width 126 height 2
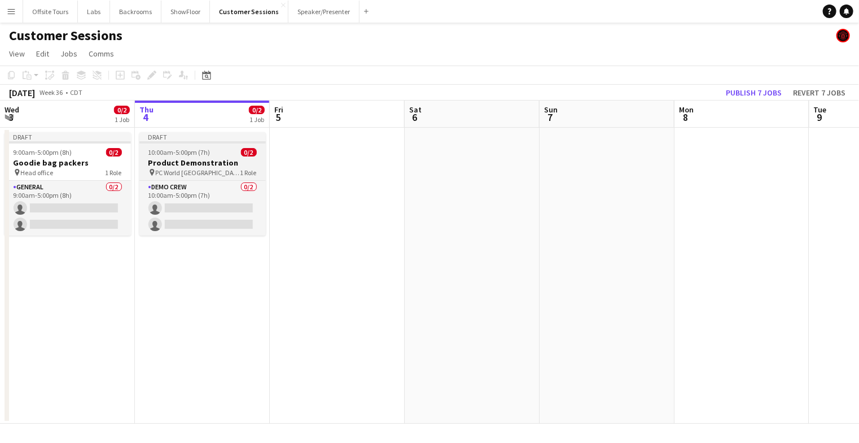
click at [199, 142] on div at bounding box center [202, 142] width 126 height 2
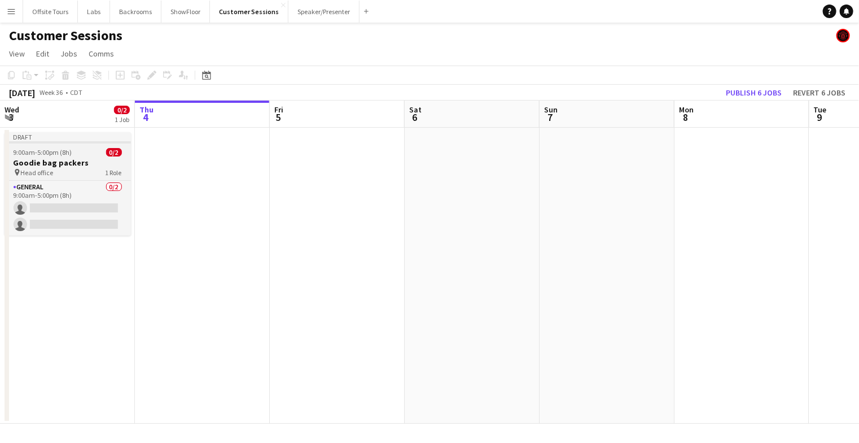
click at [75, 138] on div "Draft" at bounding box center [68, 136] width 126 height 9
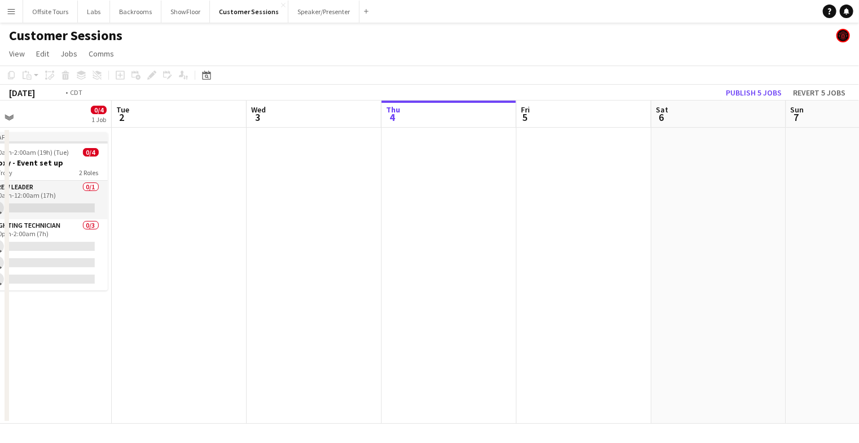
scroll to position [0, 330]
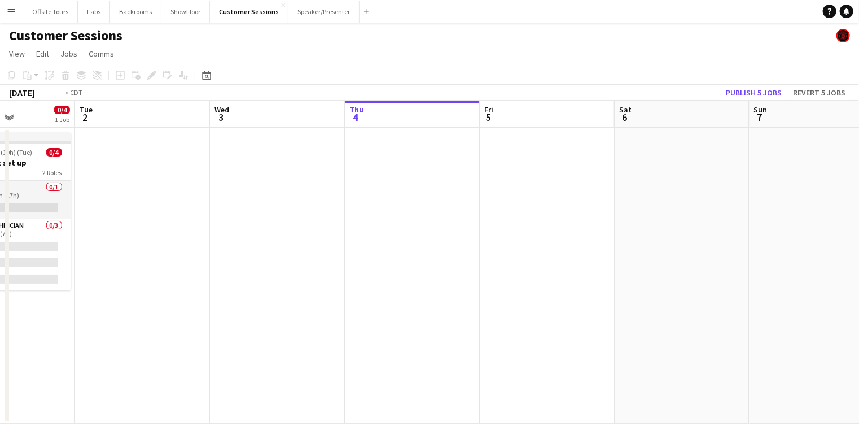
drag, startPoint x: 162, startPoint y: 176, endPoint x: 496, endPoint y: 152, distance: 334.5
click at [507, 155] on app-calendar-viewport "Sat 30 Sun 31 Mon 1 0/4 1 Job Tue 2 Wed 3 Thu 4 Fri 5 Sat 6 Sun 7 Mon 8 Tue 9 W…" at bounding box center [429, 261] width 859 height 323
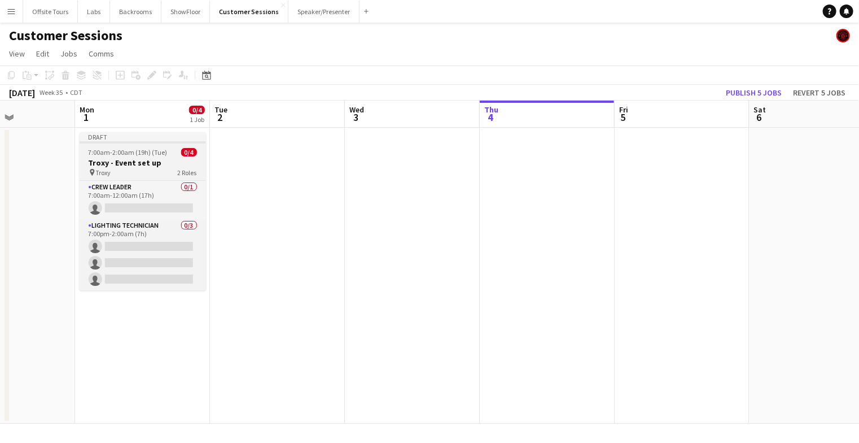
click at [128, 152] on span "7:00am-2:00am (19h) (Tue)" at bounding box center [128, 152] width 79 height 8
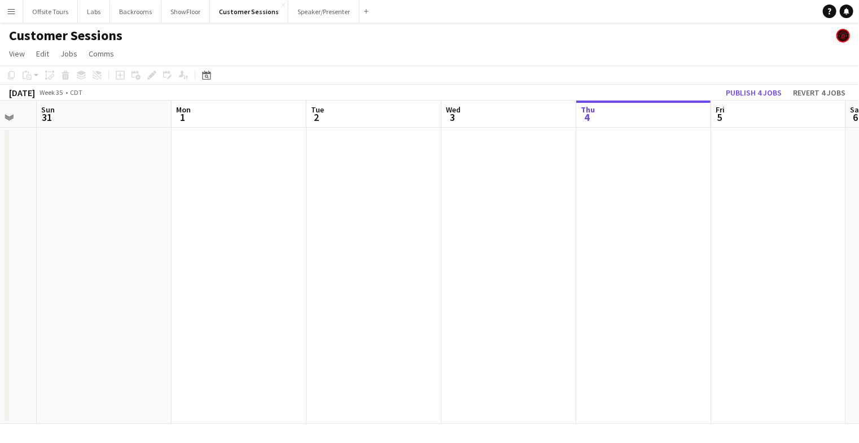
drag, startPoint x: 231, startPoint y: 186, endPoint x: 533, endPoint y: 168, distance: 302.0
click at [532, 162] on app-calendar-viewport "Fri 29 0/7 1 Job Sat 30 Sun 31 Mon 1 Tue 2 Wed 3 Thu 4 Fri 5 Sat 6 Sun 7 Mon 8 …" at bounding box center [429, 261] width 859 height 323
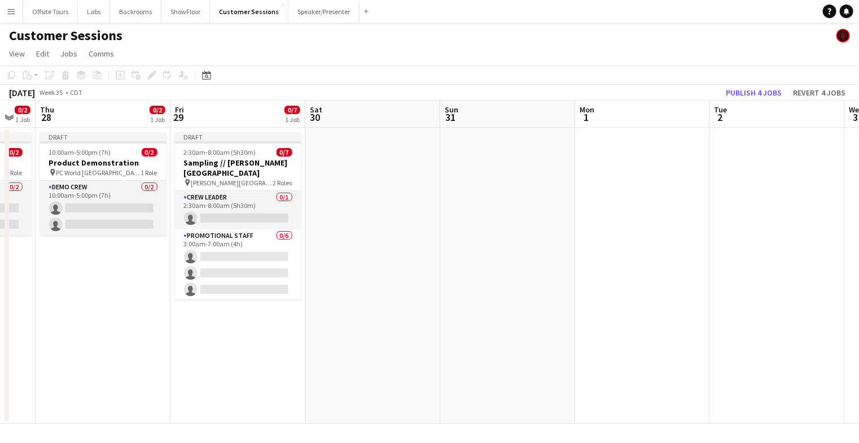
scroll to position [0, 351]
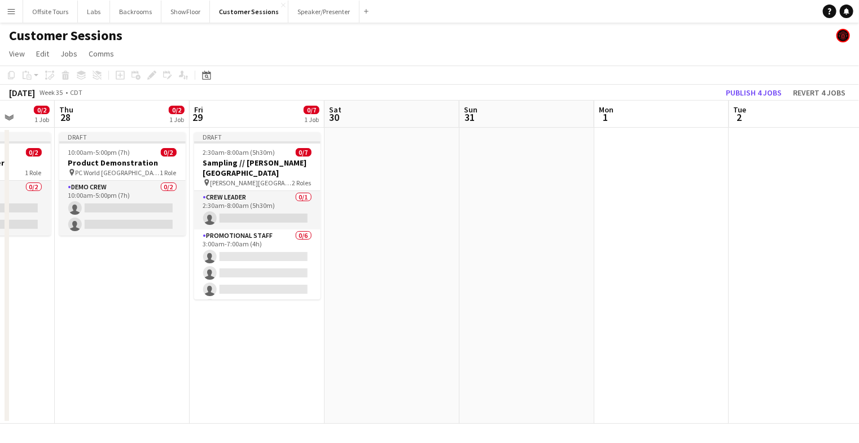
drag, startPoint x: 212, startPoint y: 174, endPoint x: 430, endPoint y: 187, distance: 218.3
click at [430, 187] on app-calendar-viewport "Mon 25 Tue 26 Wed 27 0/2 1 Job Thu 28 0/2 1 Job Fri 29 0/7 1 Job Sat 30 Sun 31 …" at bounding box center [429, 261] width 859 height 323
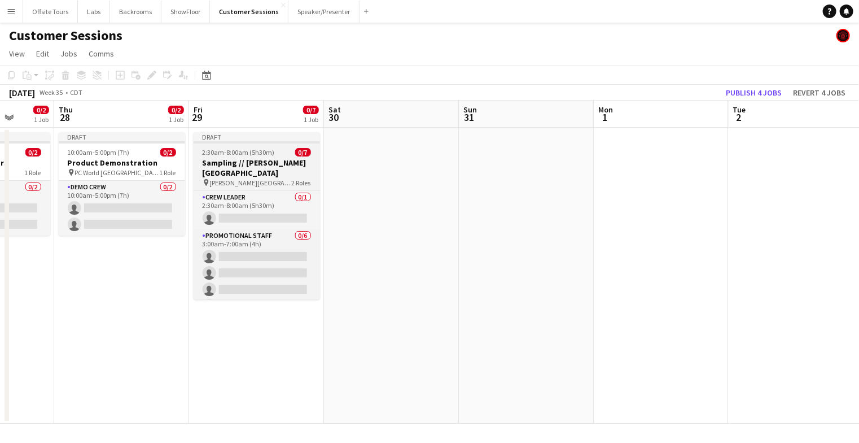
click at [229, 157] on app-job-card "Draft 2:30am-8:00am (5h30m) 0/7 Sampling // [PERSON_NAME][GEOGRAPHIC_DATA] pin …" at bounding box center [257, 215] width 126 height 167
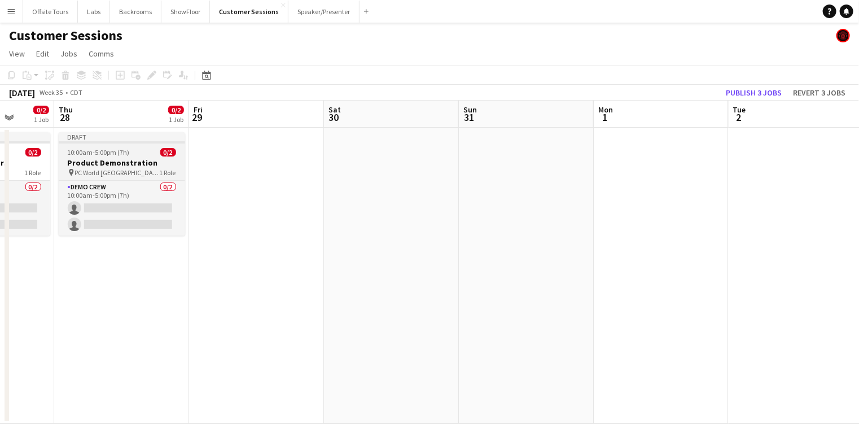
click at [132, 141] on div "Draft" at bounding box center [122, 136] width 126 height 9
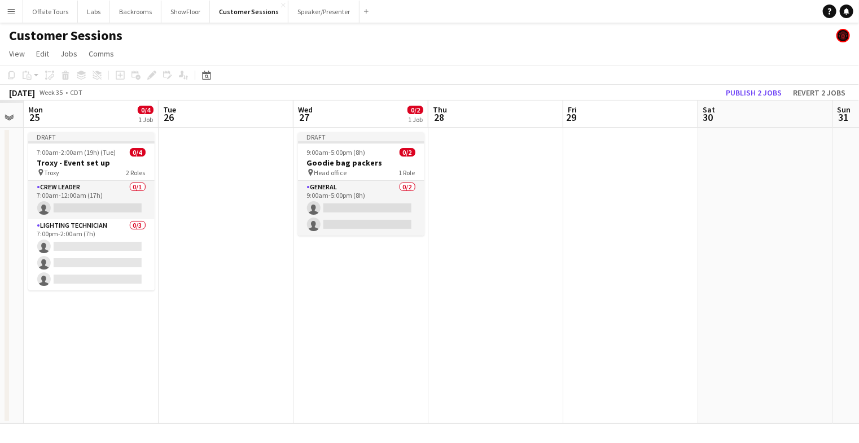
scroll to position [0, 337]
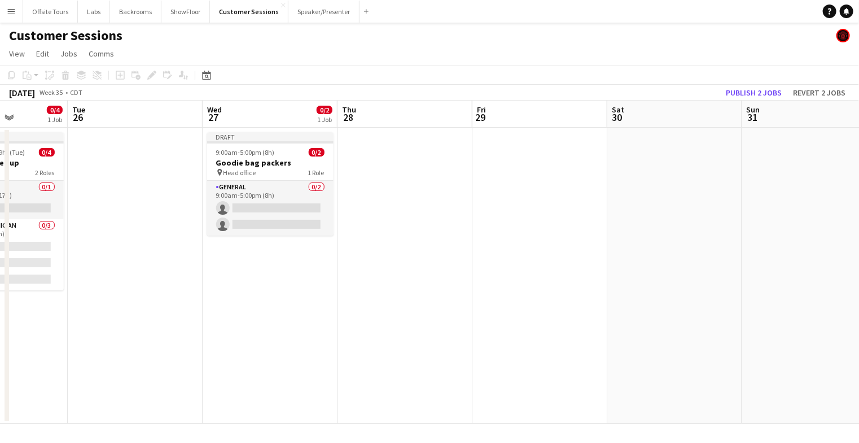
drag, startPoint x: 216, startPoint y: 168, endPoint x: 499, endPoint y: 148, distance: 283.5
click at [500, 148] on app-calendar-viewport "Sat 23 Sun 24 Mon 25 0/4 1 Job Tue 26 Wed 27 0/2 1 Job Thu 28 Fri 29 Sat 30 Sun…" at bounding box center [429, 261] width 859 height 323
click at [275, 137] on div "Draft" at bounding box center [270, 136] width 126 height 9
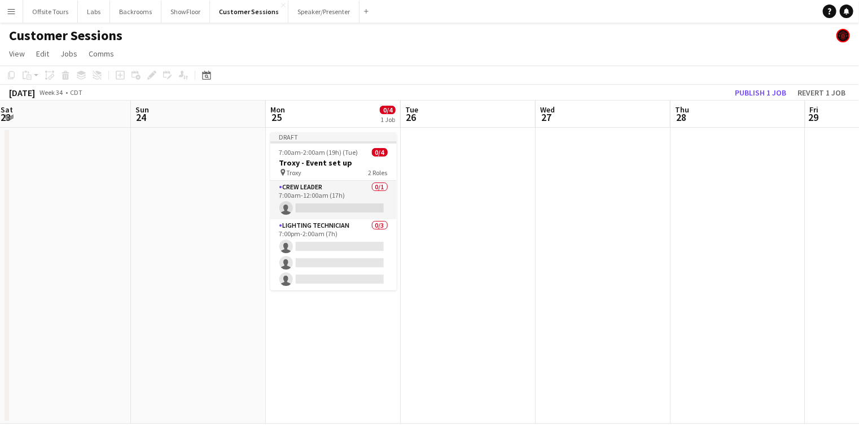
scroll to position [0, 321]
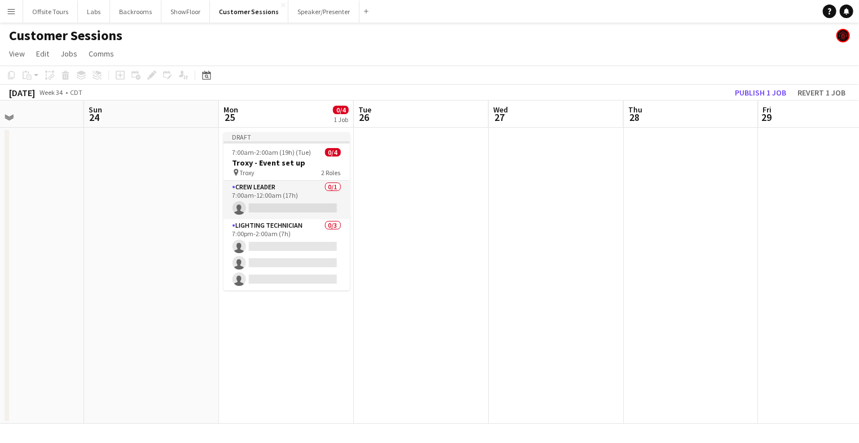
drag, startPoint x: 143, startPoint y: 180, endPoint x: 429, endPoint y: 212, distance: 288.0
click at [429, 212] on app-calendar-viewport "Thu 21 Fri 22 Sat 23 Sun 24 Mon 25 0/4 1 Job Tue 26 Wed 27 Thu 28 Fri 29 Sat 30…" at bounding box center [429, 261] width 859 height 323
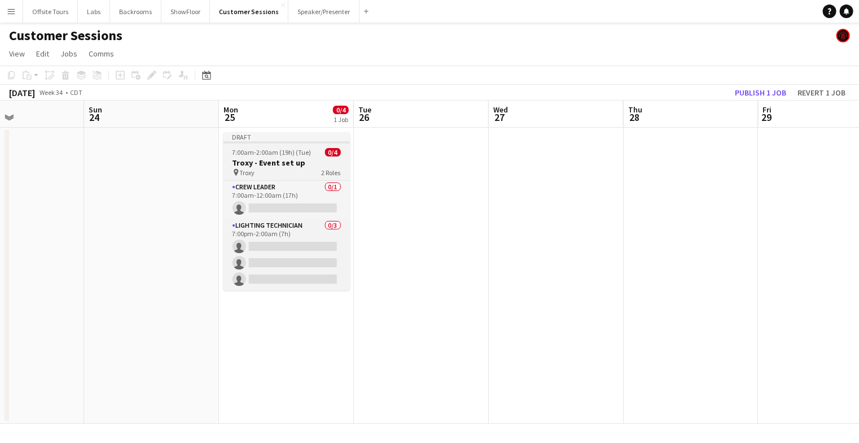
click at [270, 153] on span "7:00am-2:00am (19h) (Tue)" at bounding box center [272, 152] width 79 height 8
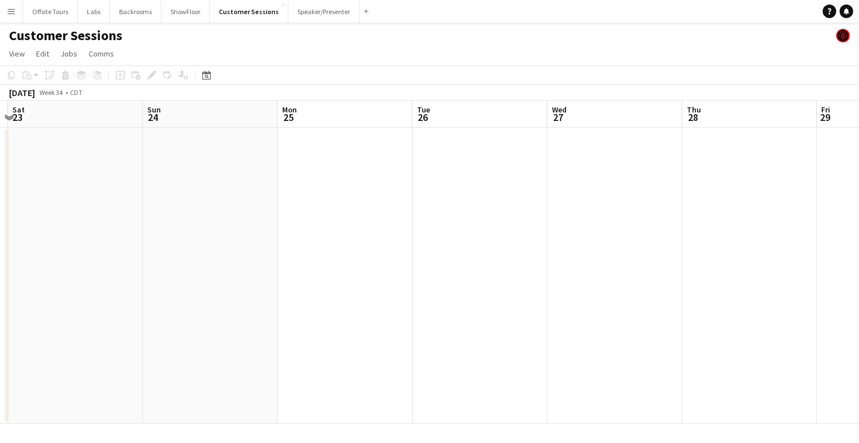
drag, startPoint x: 217, startPoint y: 180, endPoint x: 558, endPoint y: 145, distance: 342.7
click at [542, 149] on app-calendar-viewport "Thu 21 Fri 22 Sat 23 Sun 24 Mon 25 Tue 26 Wed 27 Thu 28 Fri 29 Sat 30 Sun 31 Mo…" at bounding box center [429, 261] width 859 height 323
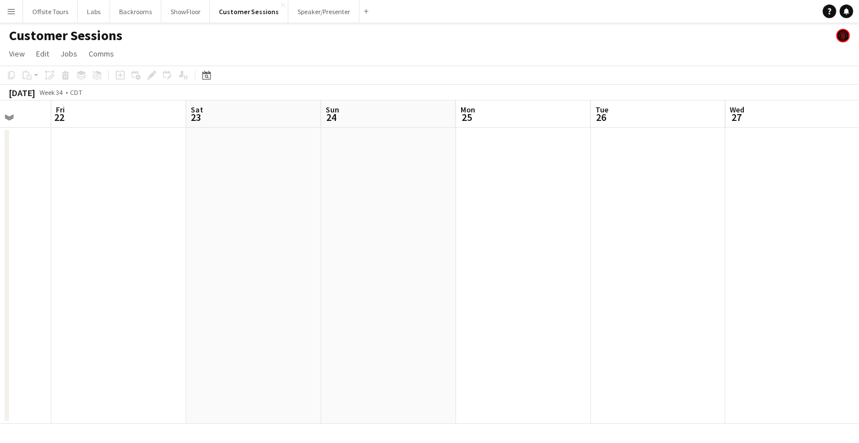
drag, startPoint x: 260, startPoint y: 159, endPoint x: 443, endPoint y: 130, distance: 184.5
click at [443, 130] on app-calendar-viewport "Tue 19 Wed 20 Thu 21 Fri 22 Sat 23 Sun 24 Mon 25 Tue 26 Wed 27 Thu 28 Fri 29 Sa…" at bounding box center [429, 261] width 859 height 323
click at [329, 11] on button "Speaker/Presenter Close" at bounding box center [323, 12] width 71 height 22
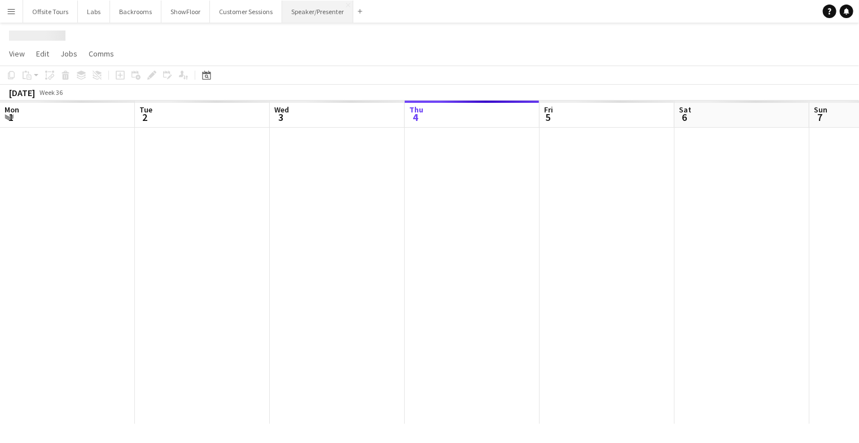
scroll to position [0, 270]
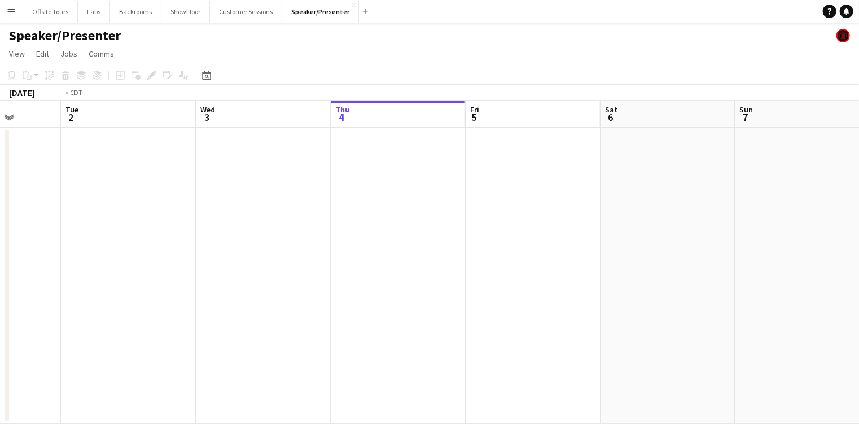
drag, startPoint x: 190, startPoint y: 184, endPoint x: 672, endPoint y: 160, distance: 483.3
click at [672, 161] on app-calendar-viewport "Sat 30 Sun 31 Mon 1 Tue 2 Wed 3 Thu 4 Fri 5 Sat 6 Sun 7 Mon 8 Tue 9 Wed 10" at bounding box center [429, 261] width 859 height 323
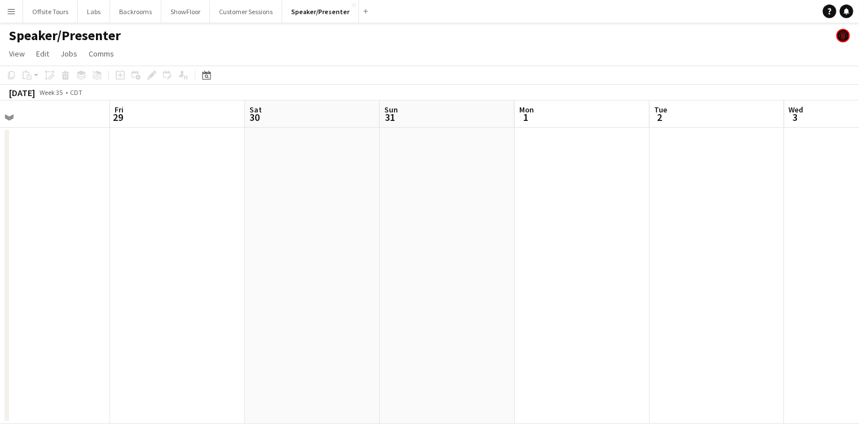
drag, startPoint x: 355, startPoint y: 169, endPoint x: 709, endPoint y: 126, distance: 356.0
click at [709, 126] on app-calendar-viewport "Tue 26 Wed 27 Thu 28 Fri 29 Sat 30 Sun 31 Mon 1 Tue 2 Wed 3 Thu 4 Fri 5 Sat 6" at bounding box center [429, 261] width 859 height 323
drag, startPoint x: 329, startPoint y: 164, endPoint x: 530, endPoint y: 135, distance: 202.6
click at [513, 137] on app-calendar-viewport "Tue 26 Wed 27 Thu 28 Fri 29 Sat 30 Sun 31 Mon 1 Tue 2 Wed 3 Thu 4 Fri 5 Sat 6" at bounding box center [429, 261] width 859 height 323
drag, startPoint x: 280, startPoint y: 164, endPoint x: 422, endPoint y: 150, distance: 142.9
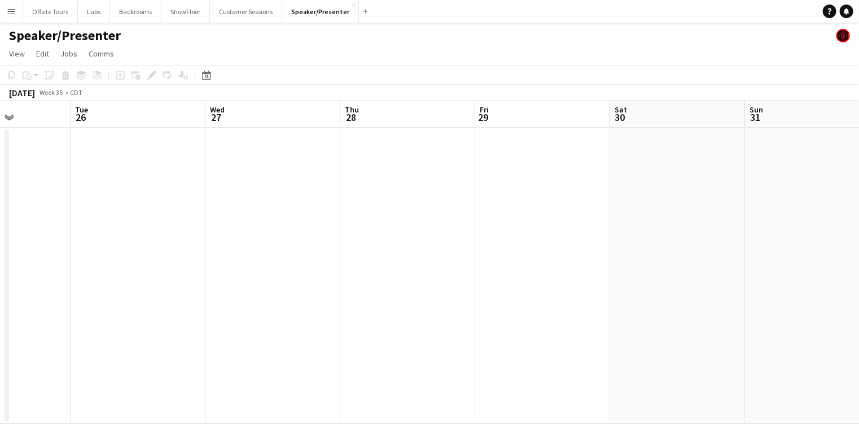
click at [422, 150] on app-calendar-viewport "Sun 24 Mon 25 Tue 26 Wed 27 Thu 28 Fri 29 Sat 30 Sun 31 Mon 1 Tue 2 Wed 3 Thu 4" at bounding box center [429, 261] width 859 height 323
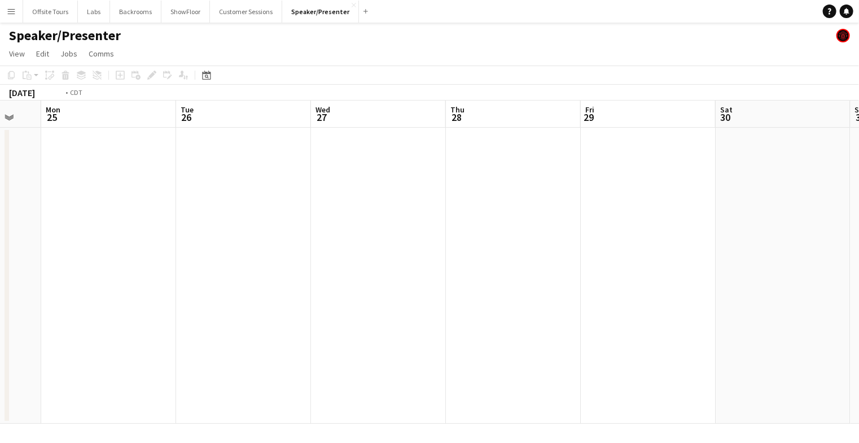
drag, startPoint x: 326, startPoint y: 171, endPoint x: 558, endPoint y: 148, distance: 233.7
click at [558, 148] on app-calendar-viewport "Sat 23 Sun 24 Mon 25 Tue 26 Wed 27 Thu 28 Fri 29 Sat 30 Sun 31 Mon 1 Tue 2 Wed 3" at bounding box center [429, 261] width 859 height 323
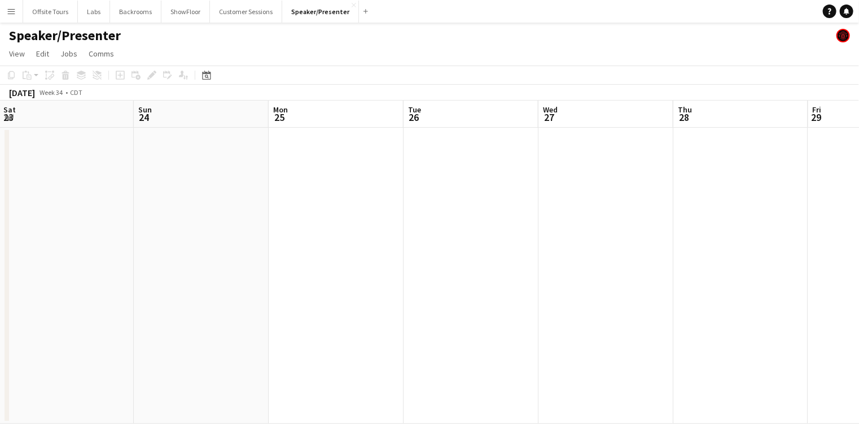
drag, startPoint x: 499, startPoint y: 159, endPoint x: 542, endPoint y: 156, distance: 43.0
click at [550, 155] on app-calendar-viewport "Thu 21 Fri 22 Sat 23 Sun 24 Mon 25 Tue 26 Wed 27 Thu 28 Fri 29 Sat 30 Sun 31 Mo…" at bounding box center [429, 261] width 859 height 323
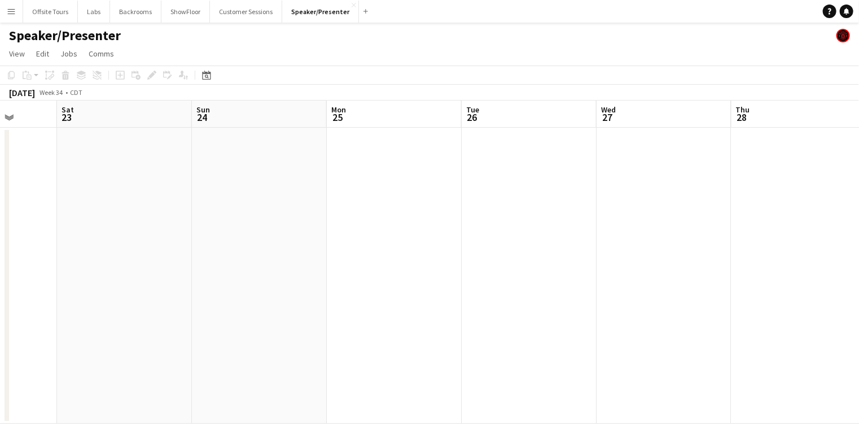
drag, startPoint x: 397, startPoint y: 177, endPoint x: 511, endPoint y: 164, distance: 114.7
click at [511, 164] on app-calendar-viewport "Wed 20 Thu 21 Fri 22 Sat 23 Sun 24 Mon 25 Tue 26 Wed 27 Thu 28 Fri 29 Sat 30 Su…" at bounding box center [429, 261] width 859 height 323
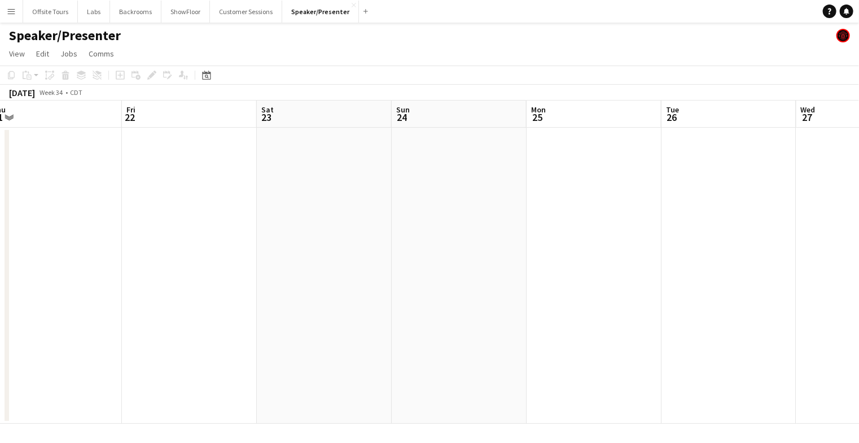
scroll to position [0, 257]
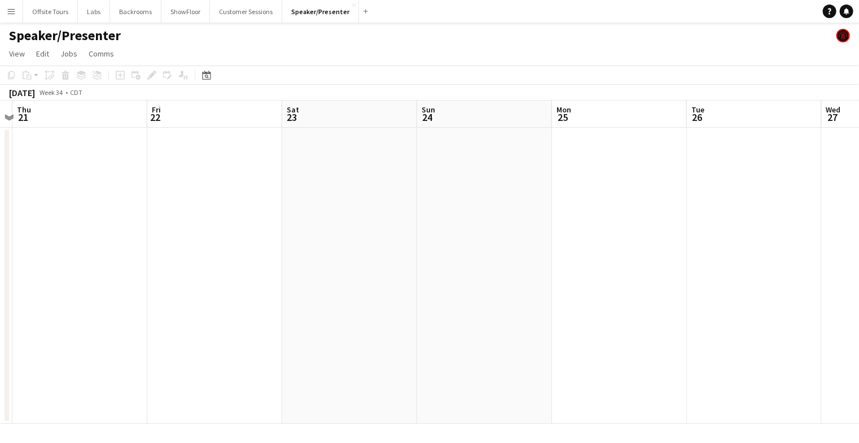
drag, startPoint x: 163, startPoint y: 163, endPoint x: 382, endPoint y: 158, distance: 219.7
click at [382, 158] on app-calendar-viewport "Tue 19 Wed 20 Thu 21 Fri 22 Sat 23 Sun 24 Mon 25 Tue 26 Wed 27 Thu 28 Fri 29 Sa…" at bounding box center [429, 261] width 859 height 323
click at [229, 11] on button "Customer Sessions Close" at bounding box center [246, 12] width 72 height 22
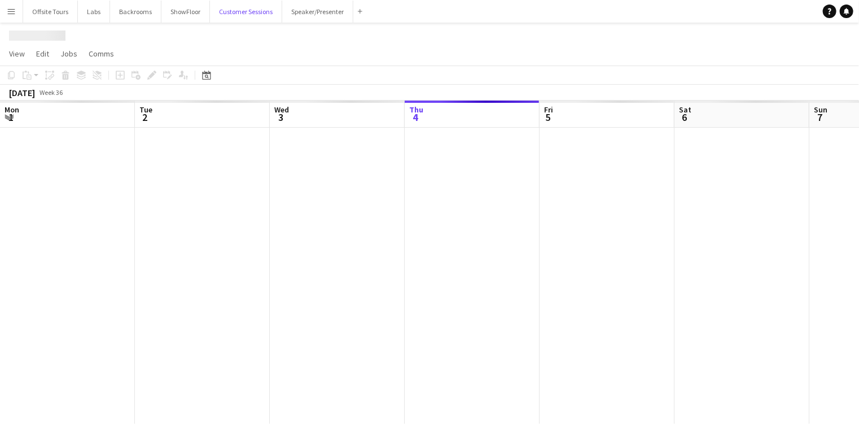
scroll to position [0, 270]
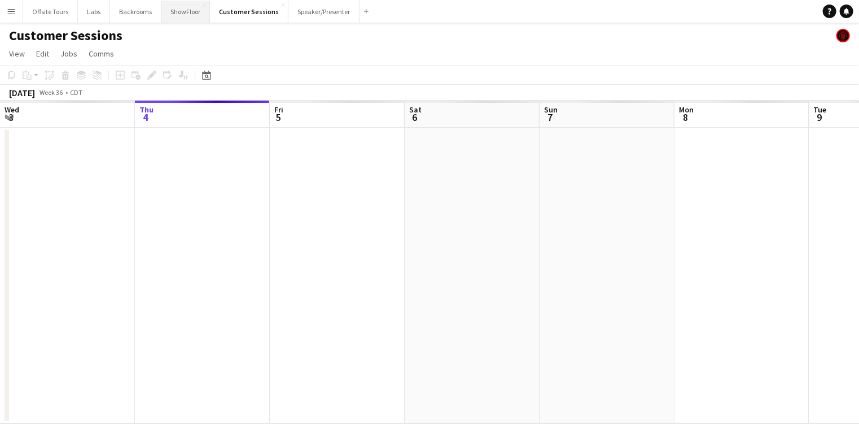
click at [194, 10] on button "ShowFloor Close" at bounding box center [185, 12] width 49 height 22
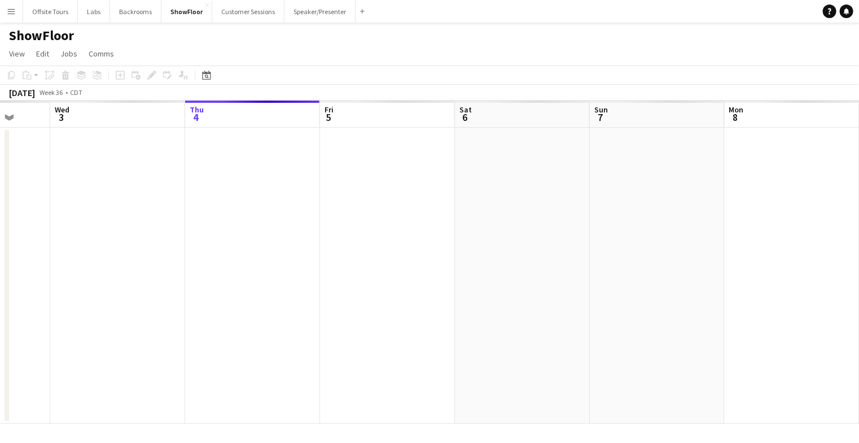
drag, startPoint x: 191, startPoint y: 218, endPoint x: 477, endPoint y: 178, distance: 288.5
click at [470, 180] on app-calendar-viewport "Sun 31 Mon 1 Tue 2 Wed 3 Thu 4 Fri 5 Sat 6 Sun 7 Mon 8 Tue 9 Wed 10 Thu 11" at bounding box center [429, 261] width 859 height 323
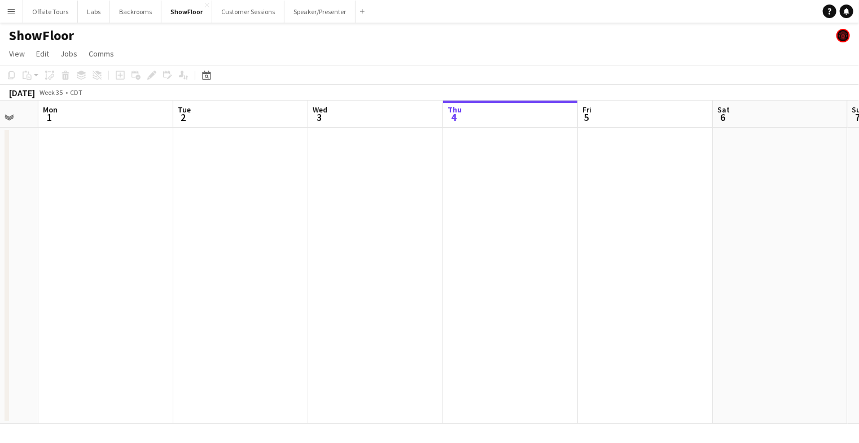
drag, startPoint x: 194, startPoint y: 176, endPoint x: 407, endPoint y: 167, distance: 213.0
click at [400, 167] on app-calendar-viewport "Sat 30 Sun 31 Mon 1 Tue 2 Wed 3 Thu 4 Fri 5 Sat 6 Sun 7 Mon 8 Tue 9 Wed 10" at bounding box center [429, 261] width 859 height 323
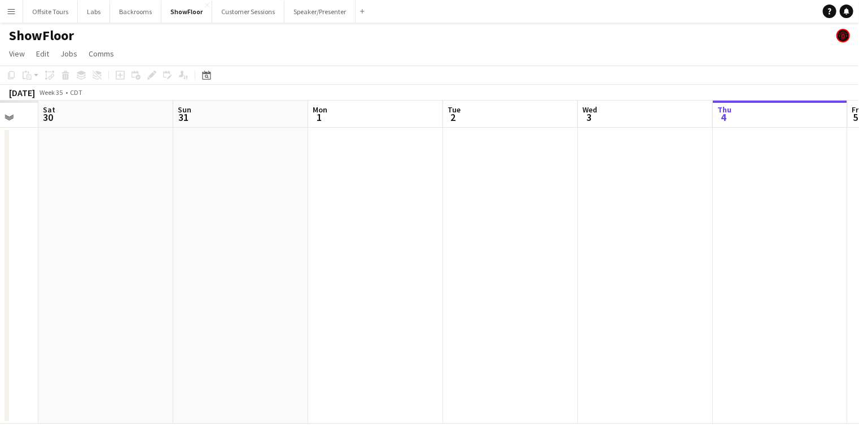
scroll to position [0, 326]
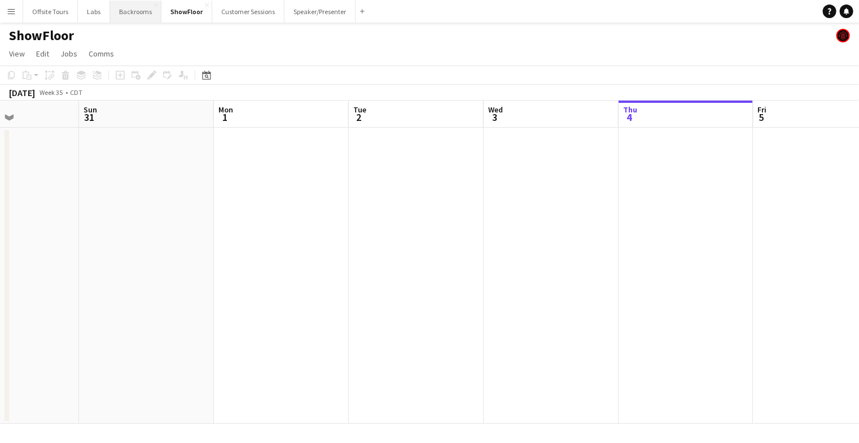
click at [128, 12] on button "Backrooms Close" at bounding box center [135, 12] width 51 height 22
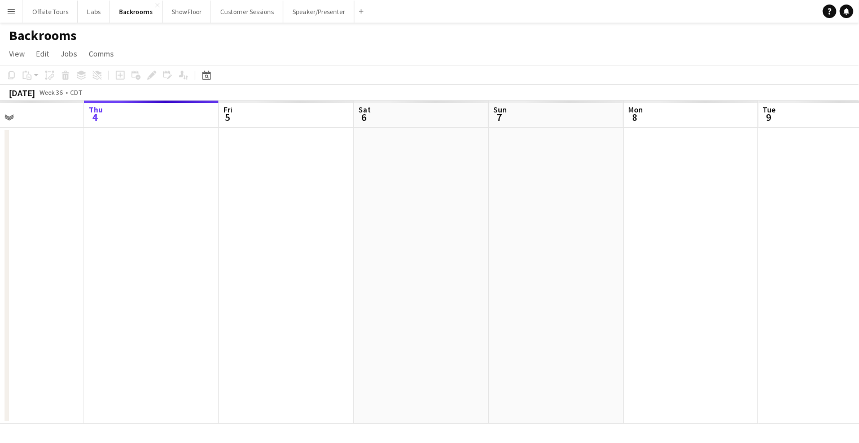
drag, startPoint x: 215, startPoint y: 180, endPoint x: 546, endPoint y: 133, distance: 334.8
click at [509, 145] on app-calendar-viewport "Mon 1 Tue 2 Wed 3 Thu 4 Fri 5 Sat 6 Sun 7 Mon 8 Tue 9 Wed 10 Thu 11 Fri 12" at bounding box center [429, 261] width 859 height 323
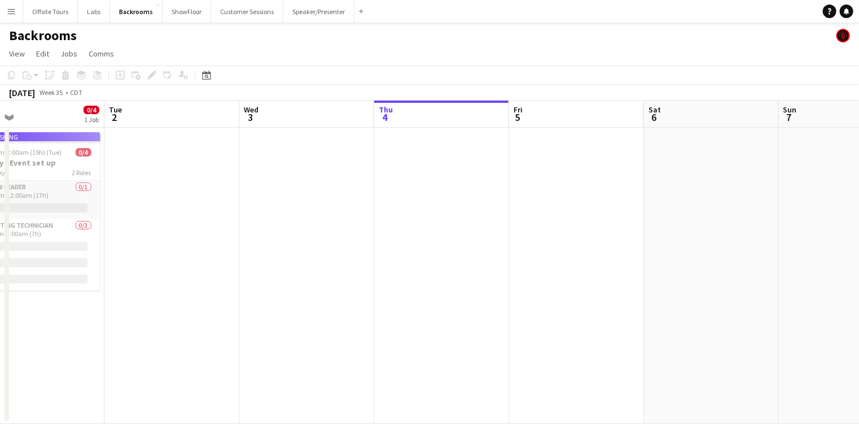
drag, startPoint x: 275, startPoint y: 145, endPoint x: 343, endPoint y: 144, distance: 67.7
click at [343, 144] on app-calendar-viewport "Sat 30 Sun 31 Mon 1 0/4 1 Job Tue 2 Wed 3 Thu 4 Fri 5 Sat 6 Sun 7 Mon 8 Tue 9 W…" at bounding box center [429, 261] width 859 height 323
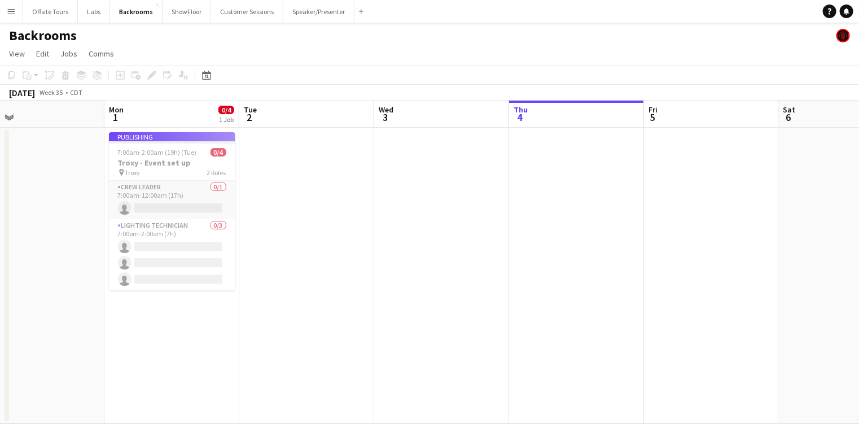
scroll to position [0, 233]
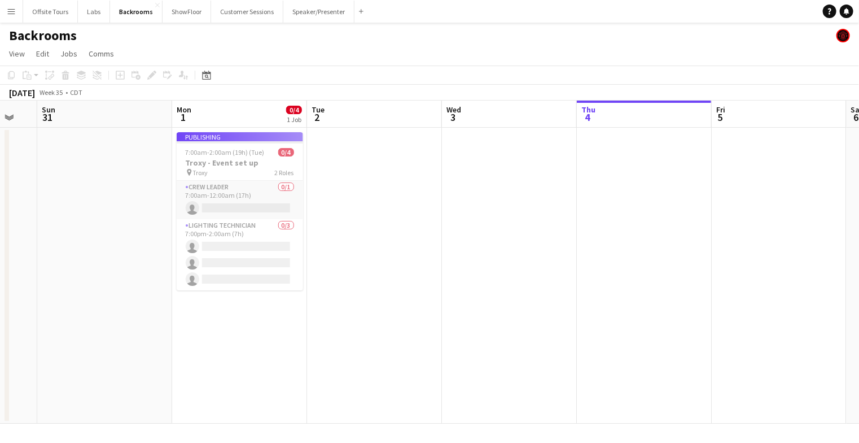
click at [212, 231] on app-job-card "Publishing 7:00am-2:00am (19h) (Tue) 0/4 Troxy - Event set up pin Troxy 2 Roles…" at bounding box center [240, 211] width 126 height 158
click at [375, 220] on app-date-cell at bounding box center [374, 276] width 135 height 296
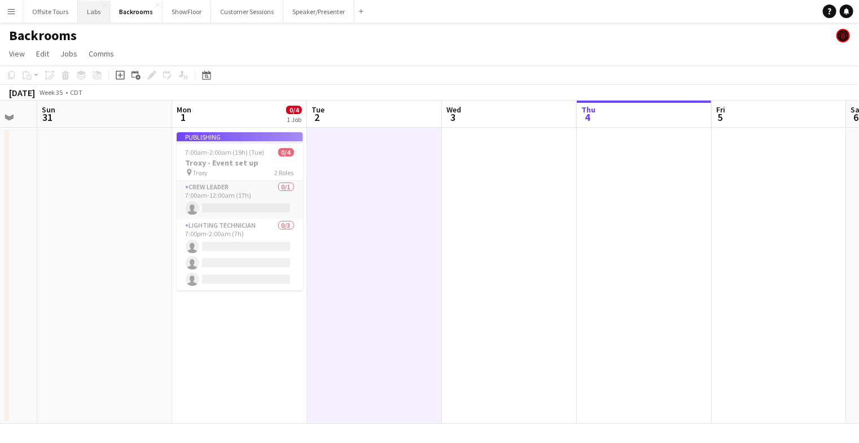
click at [91, 11] on button "Labs Close" at bounding box center [94, 12] width 32 height 22
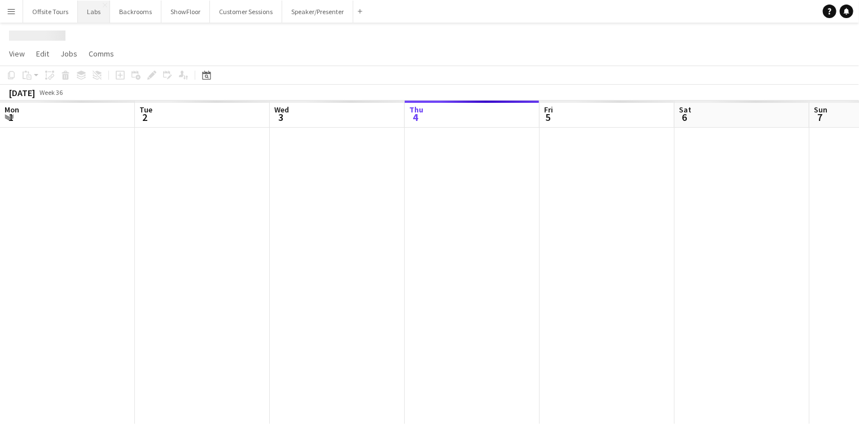
scroll to position [0, 270]
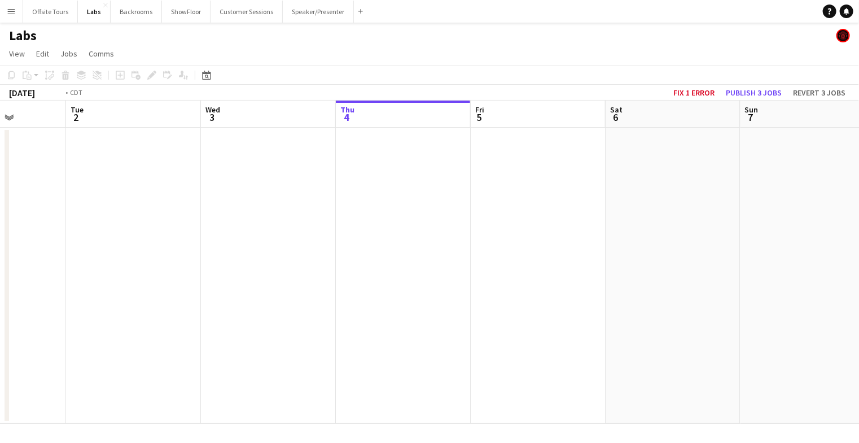
drag, startPoint x: 192, startPoint y: 225, endPoint x: 510, endPoint y: 199, distance: 318.9
click at [510, 200] on app-calendar-viewport "Sat 30 Sun 31 Mon 1 Tue 2 Wed 3 Thu 4 Fri 5 Sat 6 Sun 7 Mon 8 Tue 9 Wed 10" at bounding box center [429, 261] width 859 height 323
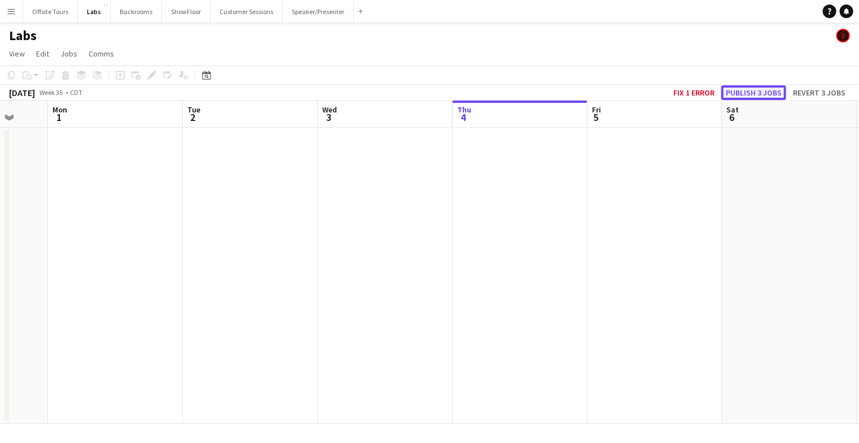
click at [759, 94] on button "Publish 3 jobs" at bounding box center [753, 92] width 65 height 15
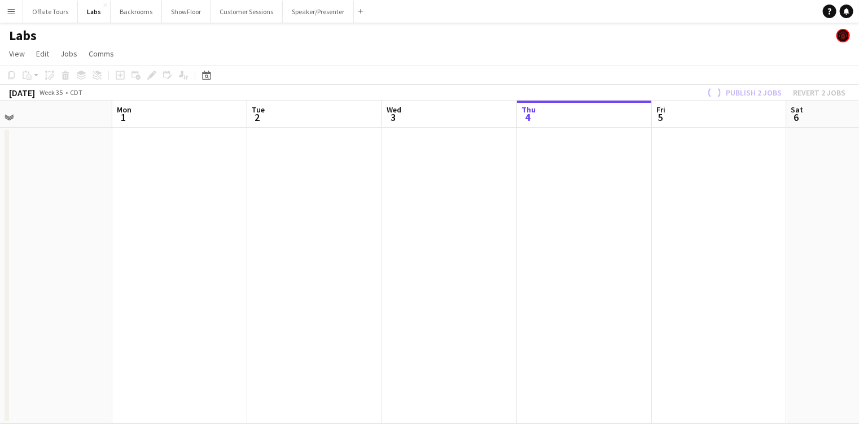
drag, startPoint x: 384, startPoint y: 213, endPoint x: 589, endPoint y: 205, distance: 205.6
click at [589, 207] on app-calendar-viewport "Fri 29 Sat 30 Sun 31 Mon 1 Tue 2 Wed 3 Thu 4 Fri 5 Sat 6 Sun 7 Mon 8 Tue 9" at bounding box center [429, 261] width 859 height 323
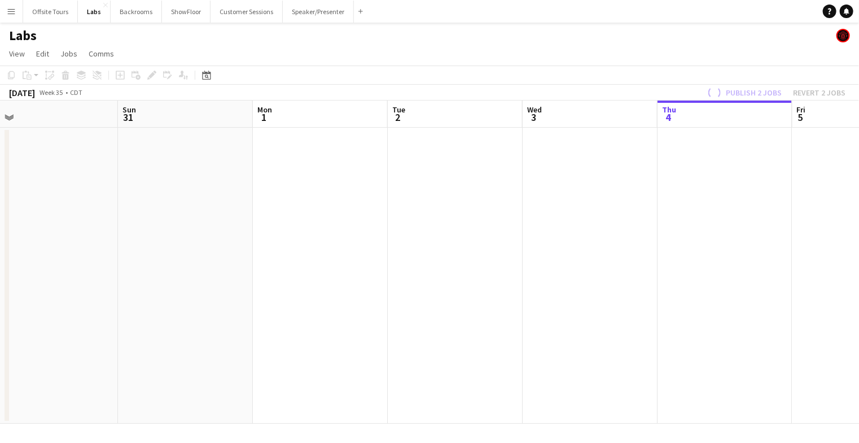
drag, startPoint x: 332, startPoint y: 207, endPoint x: 620, endPoint y: 194, distance: 288.2
click at [544, 197] on app-calendar-viewport "Thu 28 Fri 29 Sat 30 Sun 31 Mon 1 Tue 2 Wed 3 Thu 4 Fri 5 Sat 6 Sun 7 Mon 8" at bounding box center [429, 261] width 859 height 323
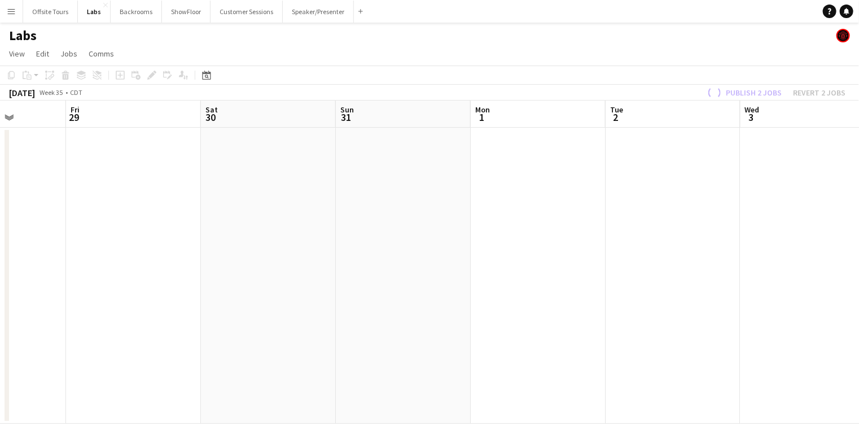
drag, startPoint x: 346, startPoint y: 202, endPoint x: 783, endPoint y: 187, distance: 437.8
click at [778, 187] on app-calendar-viewport "Tue 26 Wed 27 Thu 28 Fri 29 Sat 30 Sun 31 Mon 1 Tue 2 Wed 3 Thu 4 Fri 5 Sat 6" at bounding box center [429, 261] width 859 height 323
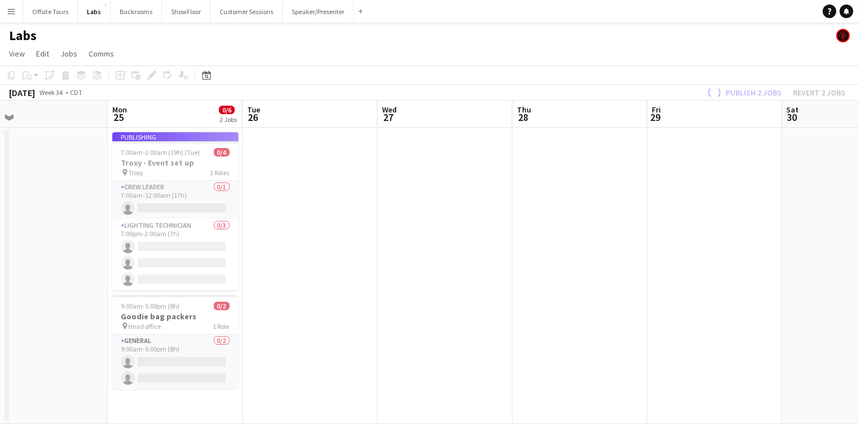
drag, startPoint x: 307, startPoint y: 194, endPoint x: 705, endPoint y: 180, distance: 398.2
click at [705, 180] on app-calendar-viewport "Fri 22 Sat 23 Sun 24 Mon 25 0/6 2 Jobs Tue 26 Wed 27 Thu 28 Fri 29 Sat 30 Sun 3…" at bounding box center [429, 261] width 859 height 323
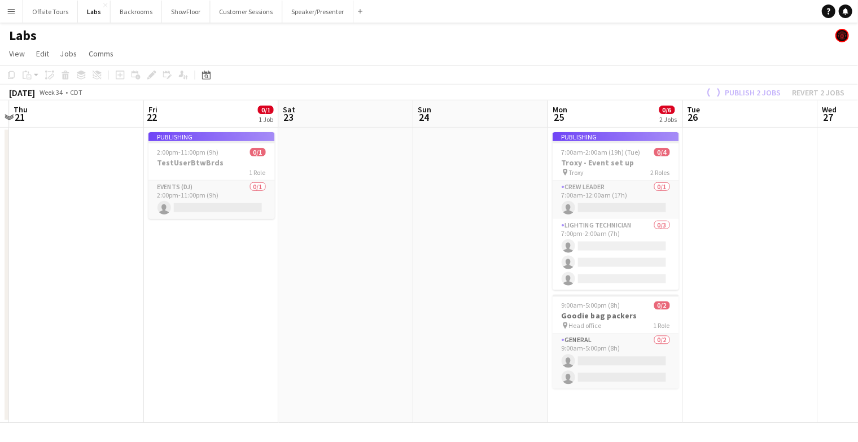
scroll to position [0, 301]
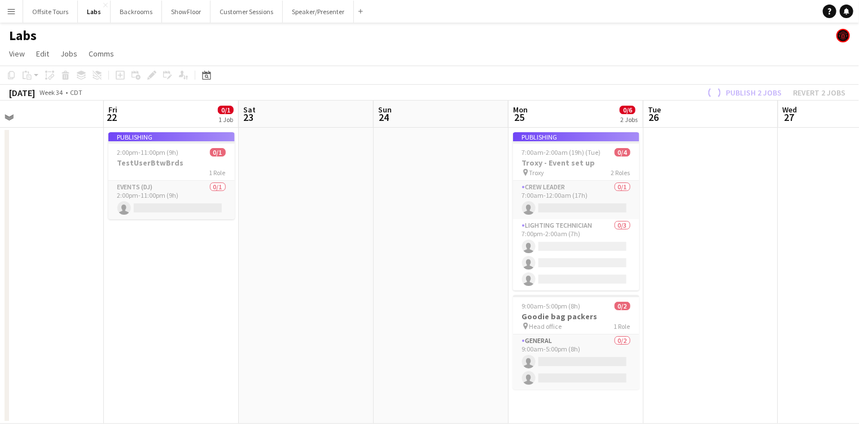
drag, startPoint x: 213, startPoint y: 193, endPoint x: 504, endPoint y: 172, distance: 290.9
click at [504, 172] on app-calendar-viewport "Tue 19 Wed 20 Thu 21 Fri 22 0/1 1 Job Sat 23 Sun 24 Mon 25 0/6 2 Jobs Tue 26 We…" at bounding box center [429, 261] width 859 height 323
